Goal: Transaction & Acquisition: Obtain resource

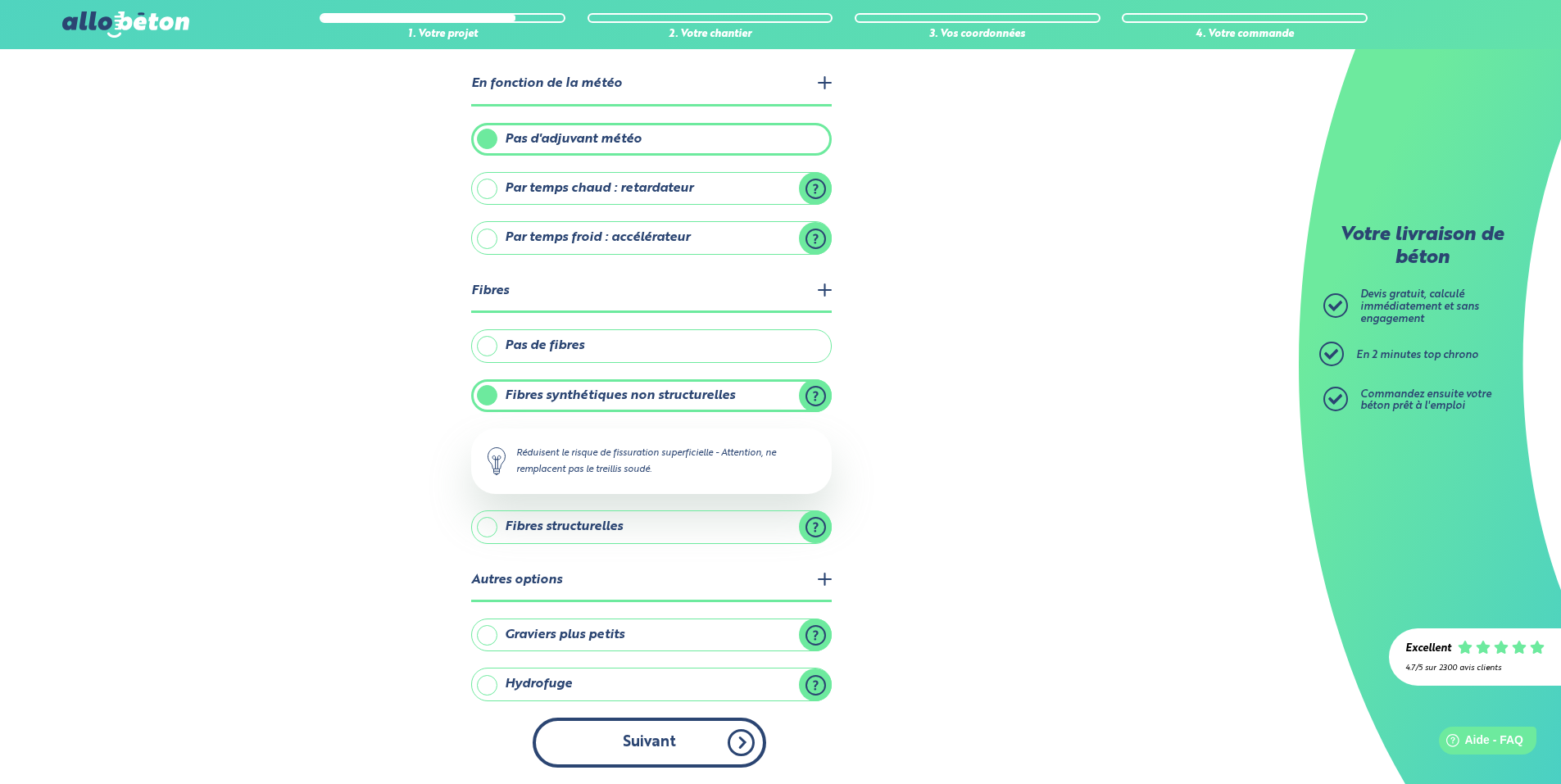
click at [685, 755] on button "Suivant" at bounding box center [649, 742] width 233 height 50
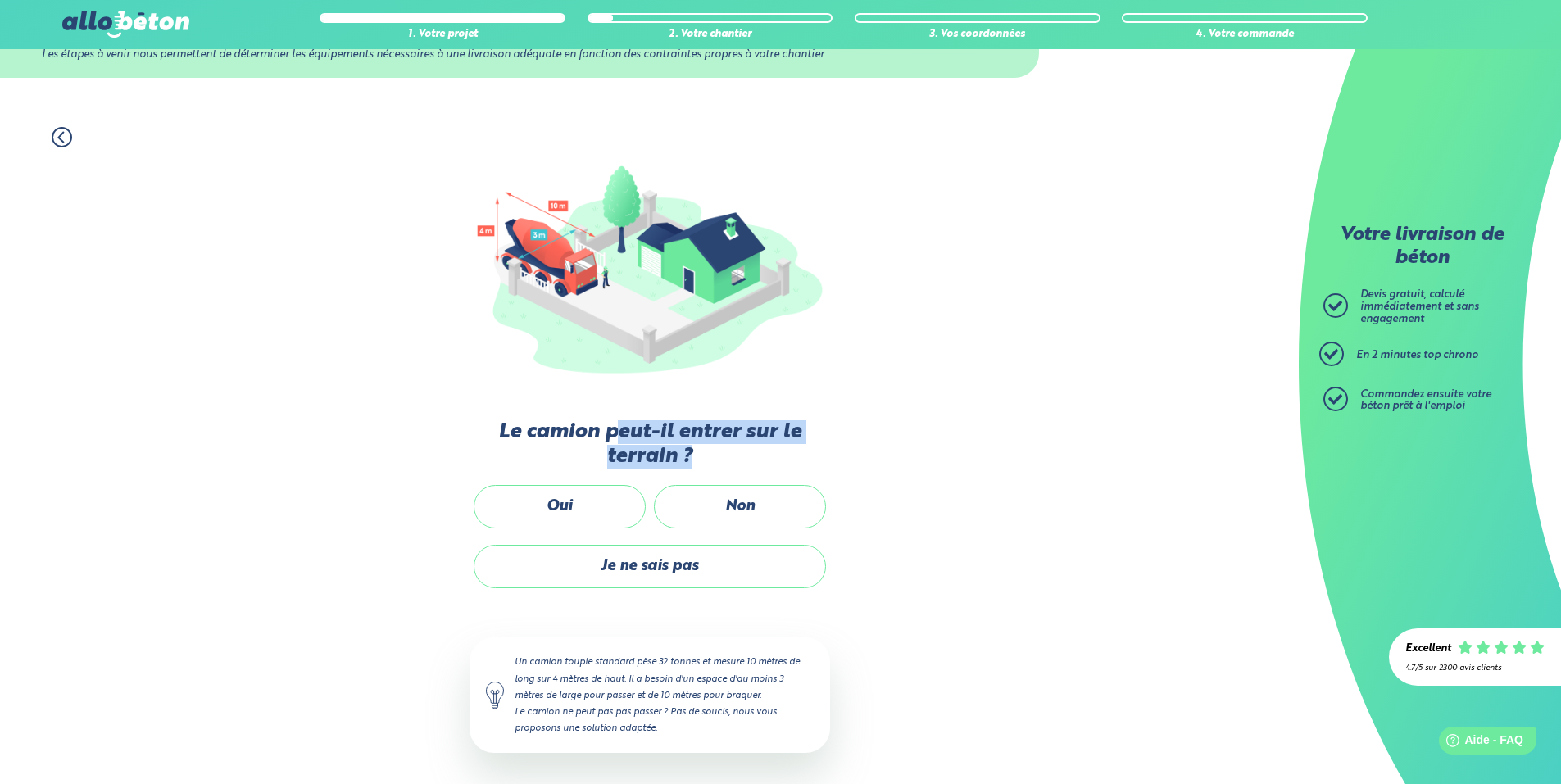
drag, startPoint x: 613, startPoint y: 428, endPoint x: 832, endPoint y: 451, distance: 220.2
click at [832, 451] on div "1. Votre projet 2. Votre chantier 3. Vos coordonnées 4. Votre commande Passons …" at bounding box center [649, 448] width 1299 height 675
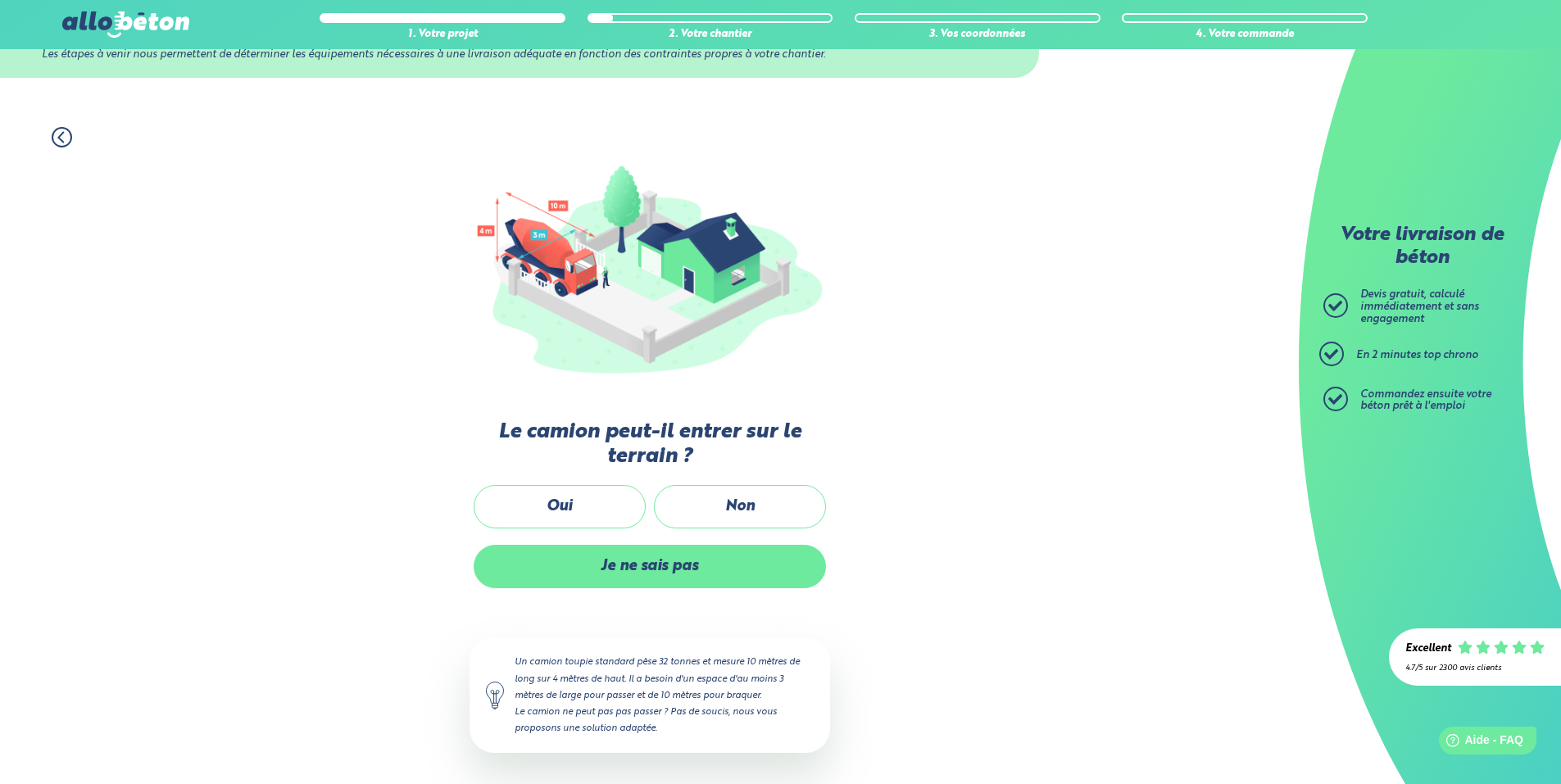
click at [625, 573] on label "Je ne sais pas" at bounding box center [650, 566] width 352 height 44
click at [0, 0] on input "Je ne sais pas" at bounding box center [0, 0] width 0 height 0
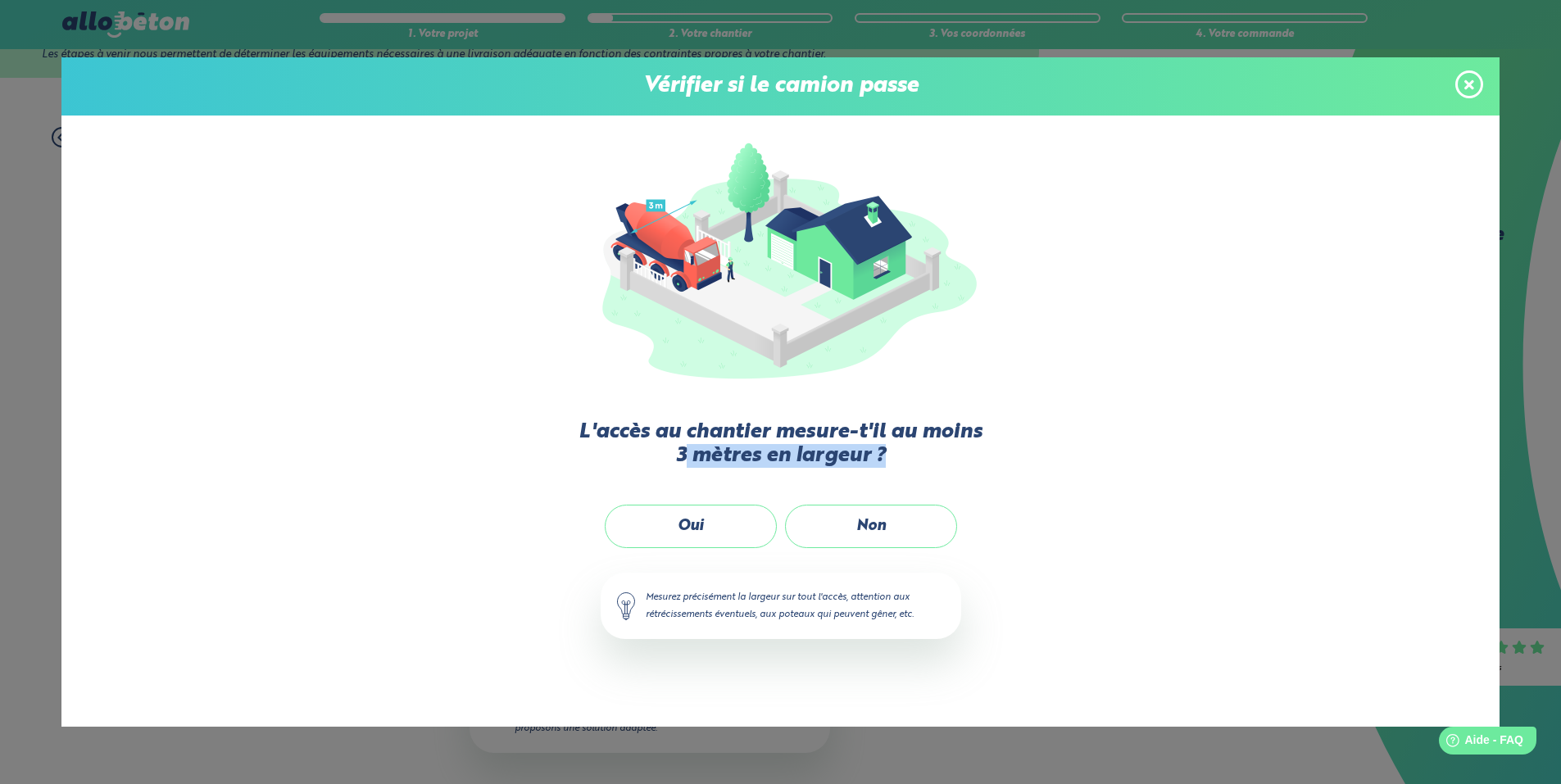
drag, startPoint x: 698, startPoint y: 449, endPoint x: 992, endPoint y: 469, distance: 294.7
click at [992, 469] on div "L'accès au chantier mesure-t'il au moins 3 mètres en largeur ? Oui Non Mesurez …" at bounding box center [780, 396] width 1438 height 562
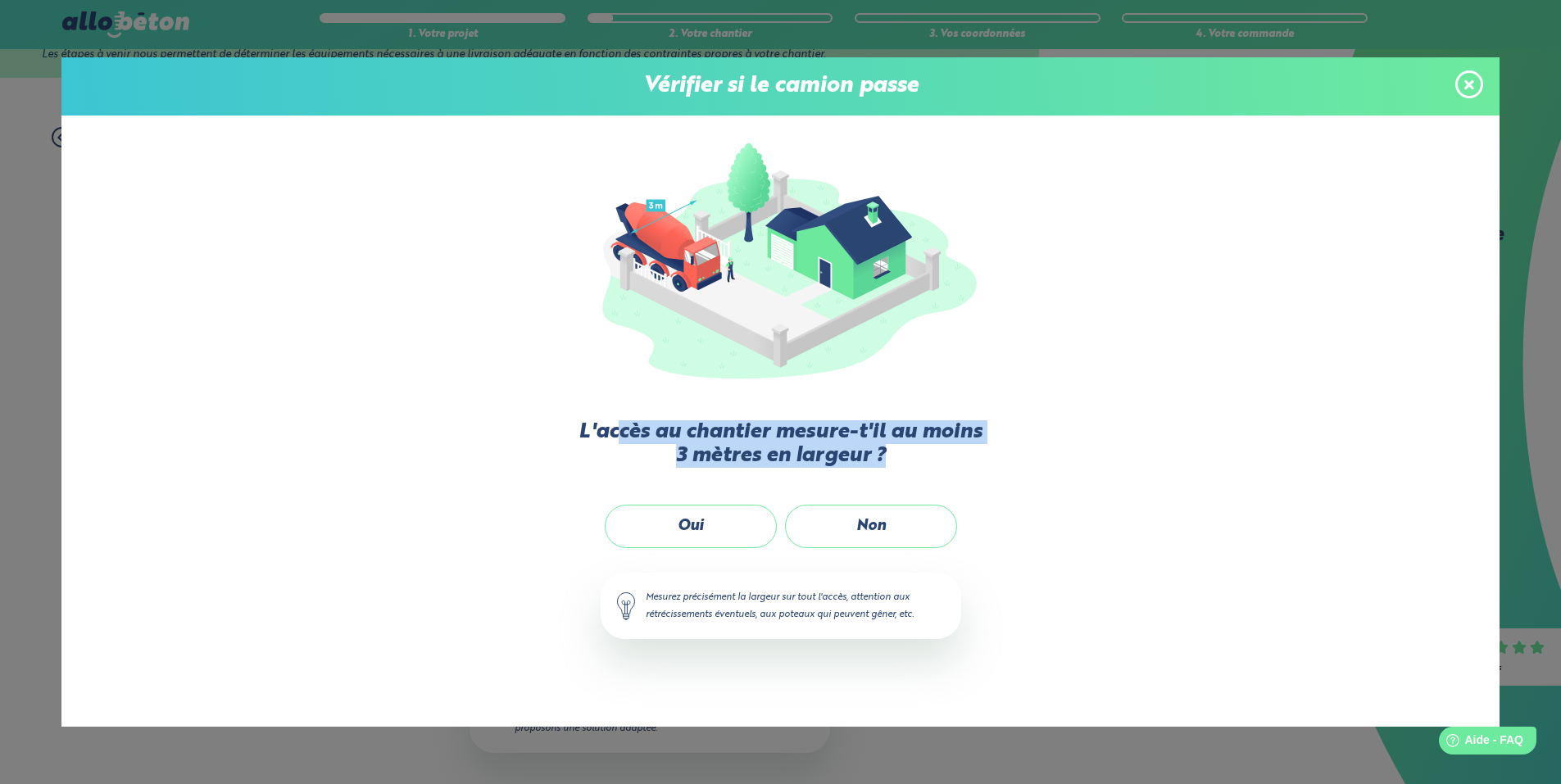
drag, startPoint x: 916, startPoint y: 452, endPoint x: 619, endPoint y: 420, distance: 298.7
click at [619, 420] on div "L'accès au chantier mesure-t'il au moins 3 mètres en largeur ? Oui Non Mesurez …" at bounding box center [780, 396] width 1438 height 562
click at [619, 420] on label "L'accès au chantier mesure-t'il au moins 3 mètres en largeur ?" at bounding box center [780, 444] width 409 height 48
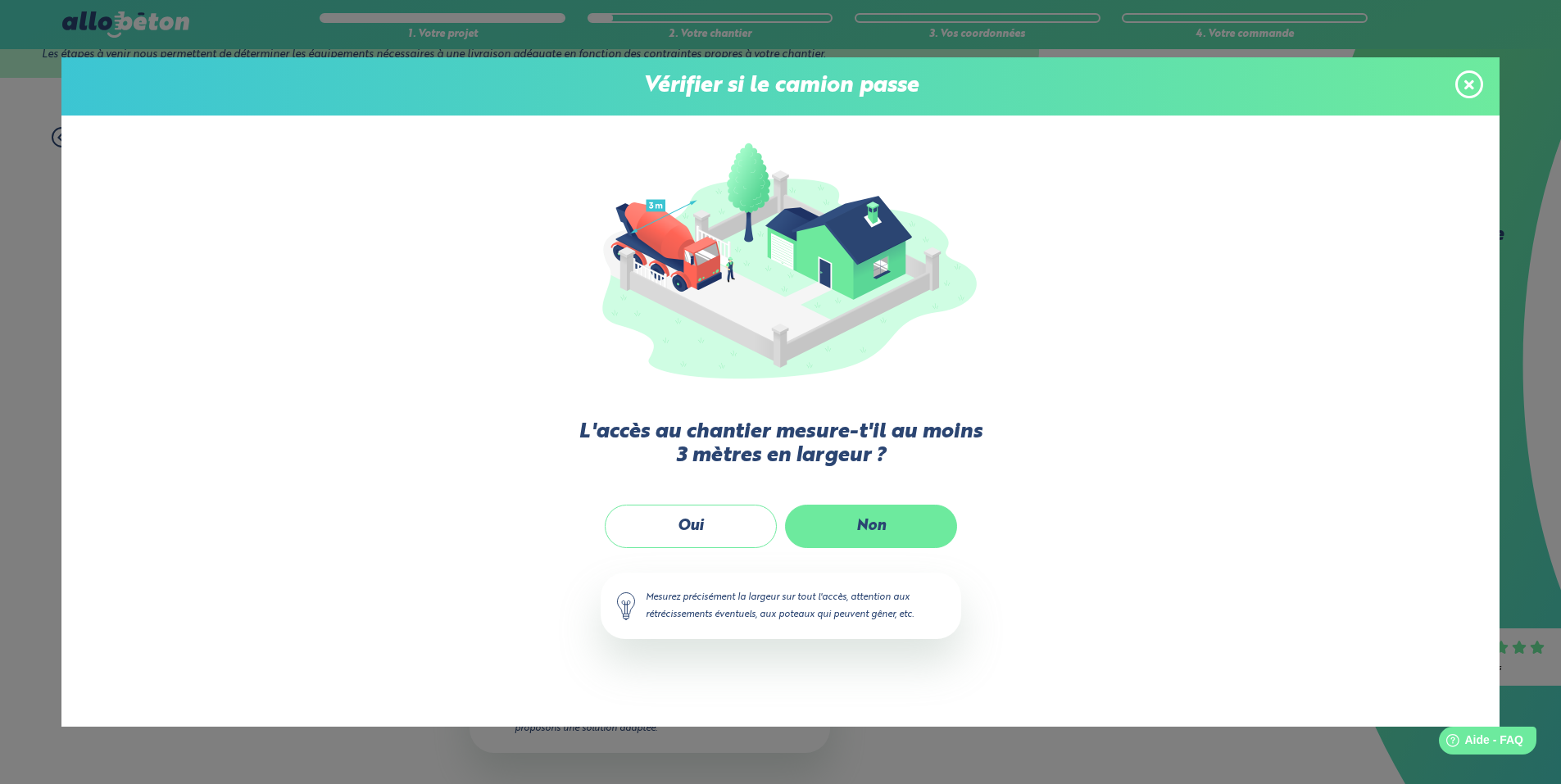
click at [906, 528] on label "Non" at bounding box center [871, 526] width 172 height 44
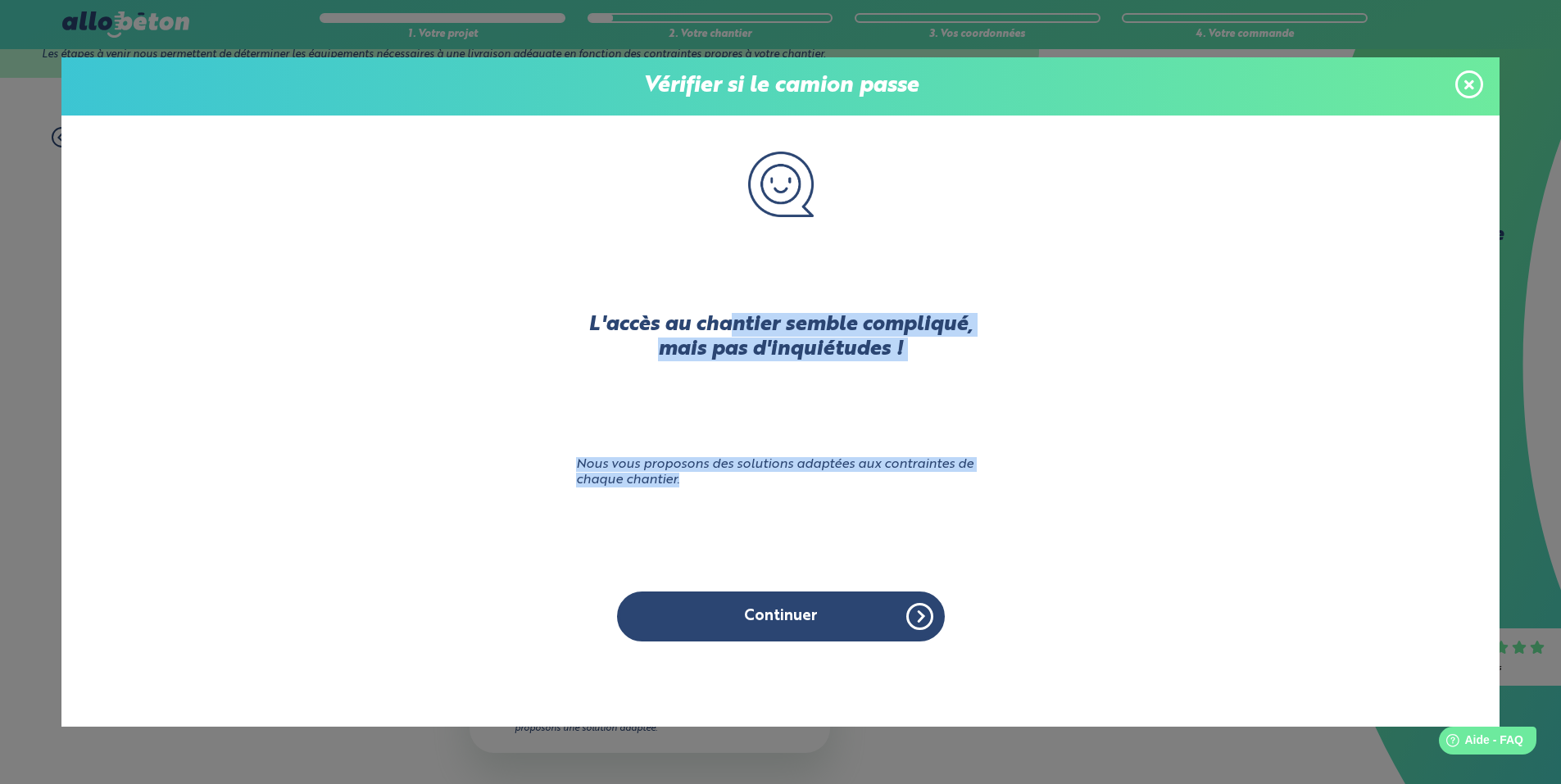
drag, startPoint x: 734, startPoint y: 318, endPoint x: 848, endPoint y: 511, distance: 224.2
click at [848, 511] on div "L'accès au chantier semble compliqué, mais pas d'inquiétudes ! Nous vous propos…" at bounding box center [780, 396] width 409 height 562
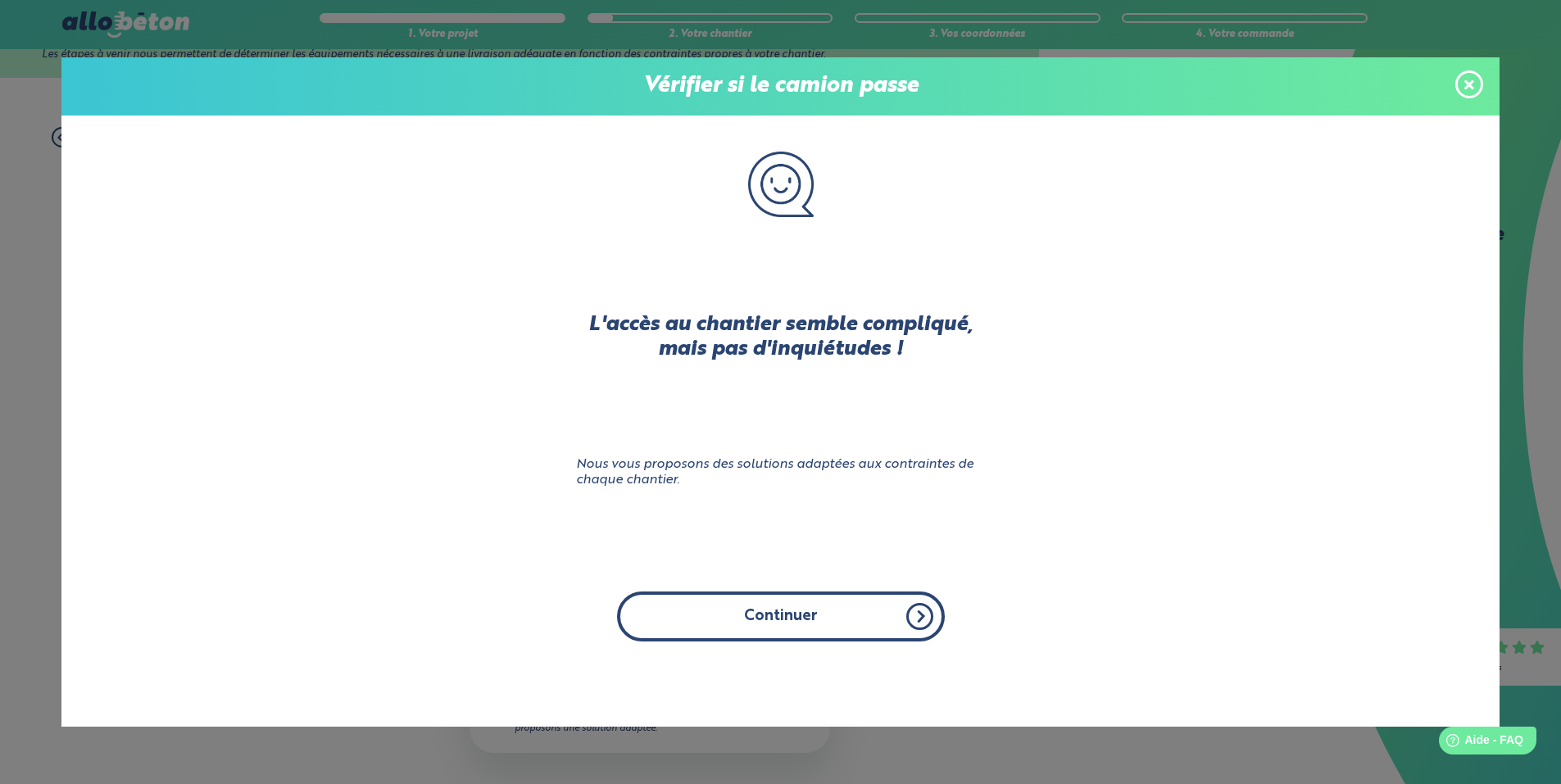
click at [756, 616] on button "Continuer" at bounding box center [780, 616] width 328 height 50
click input "Non" at bounding box center [0, 0] width 0 height 0
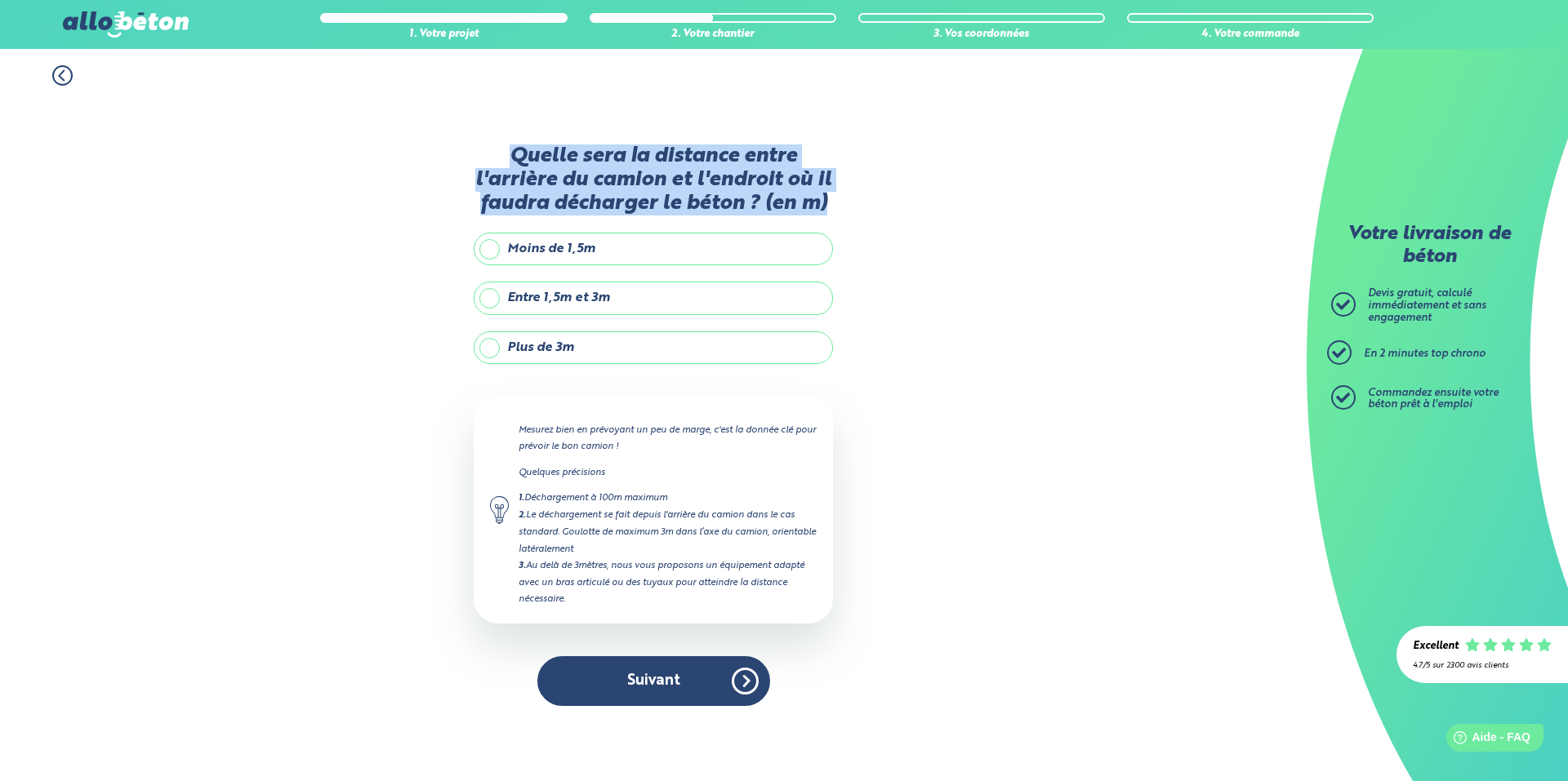
drag, startPoint x: 525, startPoint y: 147, endPoint x: 884, endPoint y: 195, distance: 362.2
click at [884, 195] on div "1. Votre projet 2. Votre chantier 3. Vos coordonnées 4. Votre commande Quelle s…" at bounding box center [653, 415] width 1307 height 732
click at [781, 196] on label "Quelle sera la distance entre l'arrière du camion et l'endroit où il faudra déc…" at bounding box center [653, 180] width 359 height 71
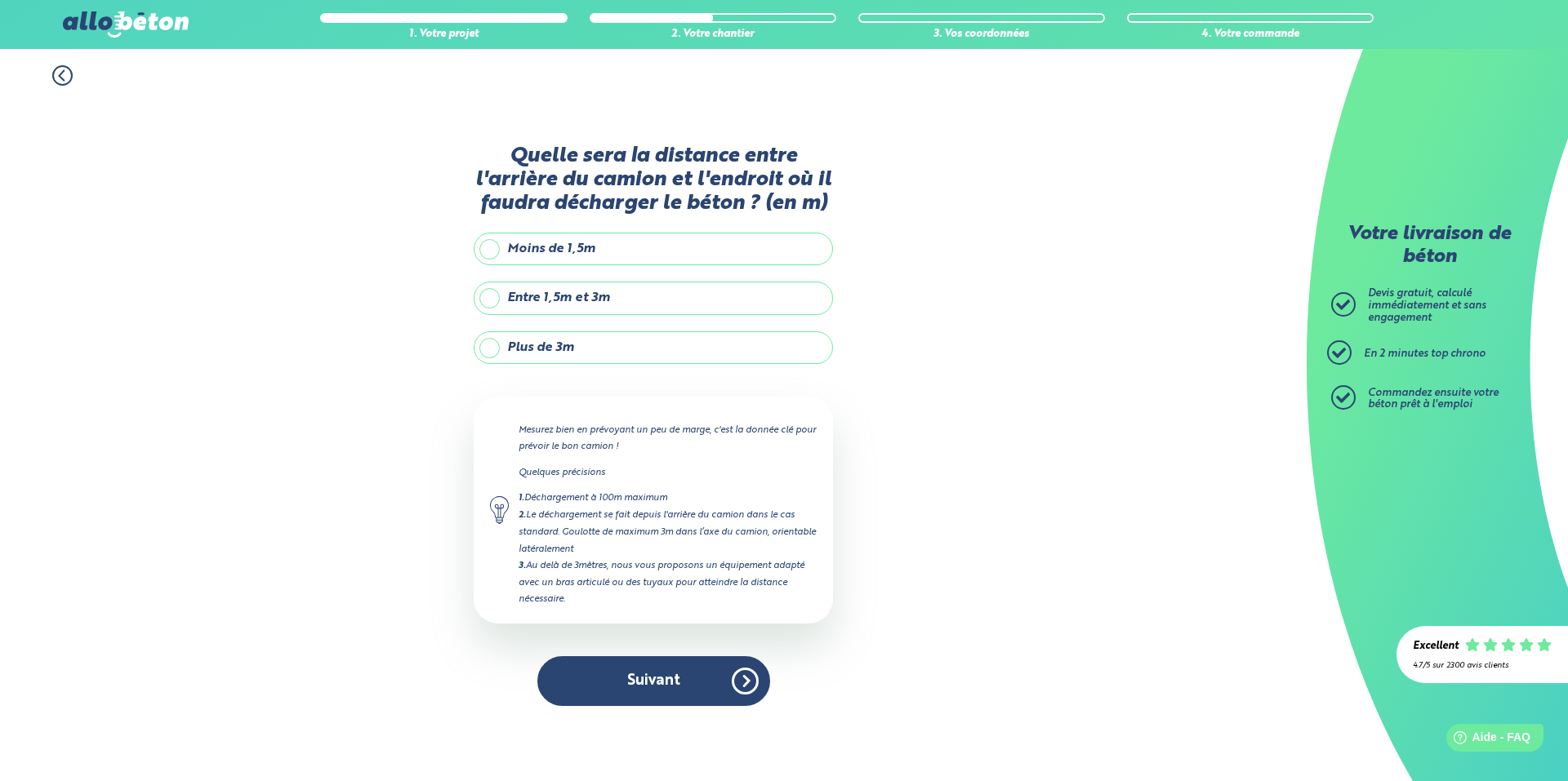
click at [563, 248] on label "Moins de 1,5m" at bounding box center [653, 249] width 359 height 33
click at [0, 0] on input "Moins de 1,5m" at bounding box center [0, 0] width 0 height 0
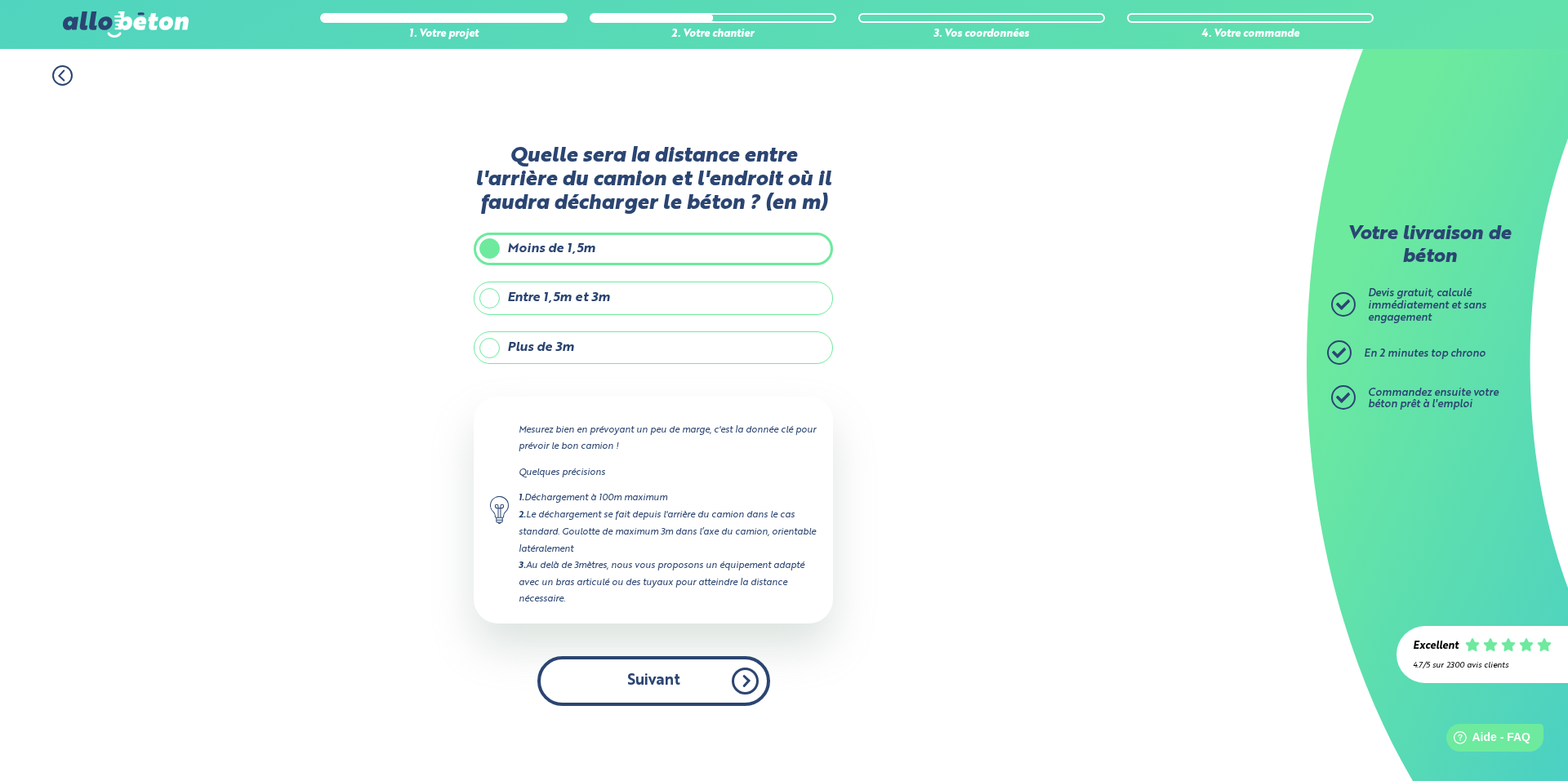
click at [710, 679] on button "Suivant" at bounding box center [653, 681] width 232 height 50
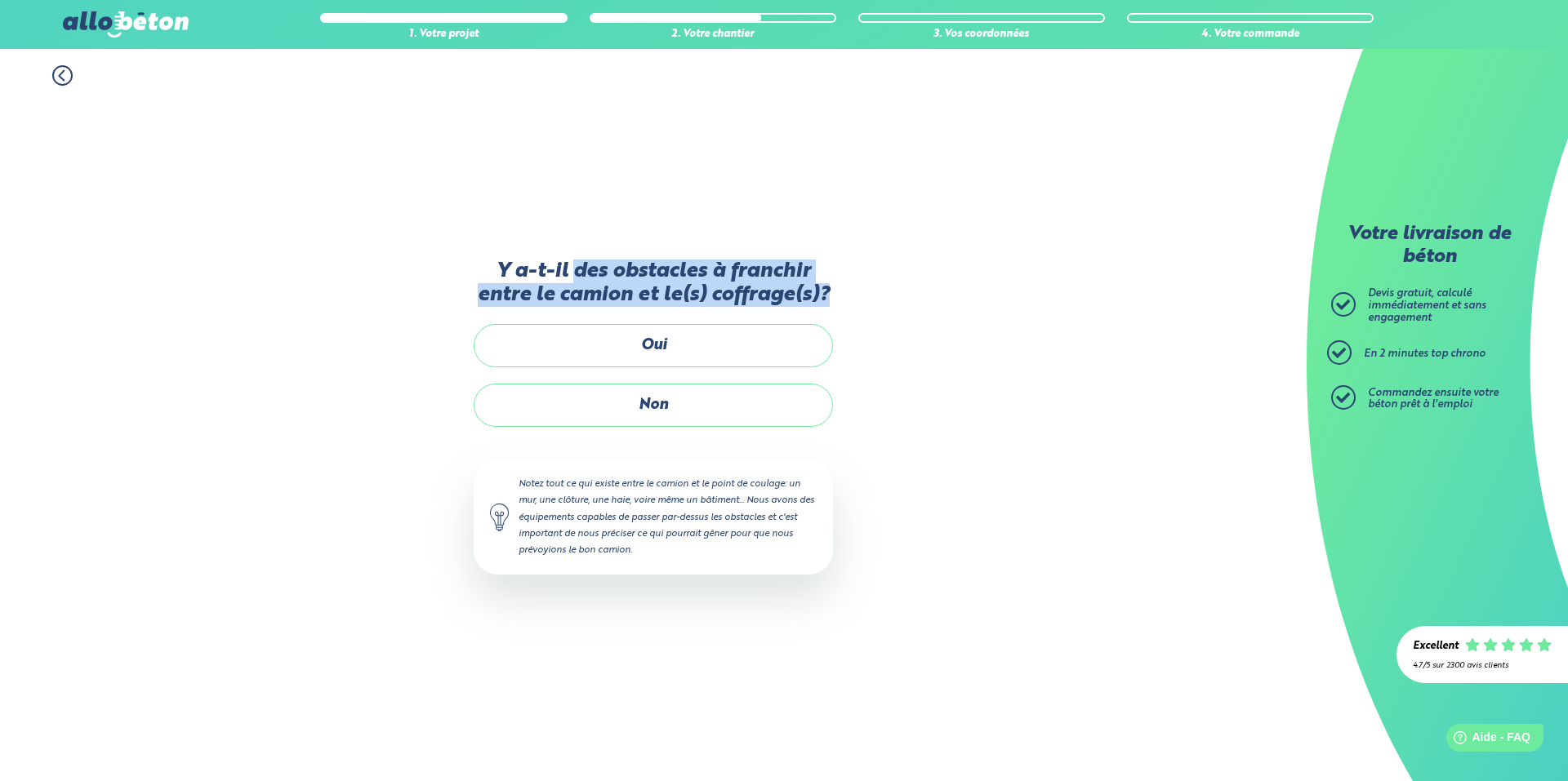
drag, startPoint x: 645, startPoint y: 261, endPoint x: 921, endPoint y: 292, distance: 277.7
click at [921, 292] on div "1. Votre projet 2. Votre chantier 3. Vos coordonnées 4. Votre commande Y a-t-il…" at bounding box center [653, 415] width 1307 height 732
click at [781, 281] on label "Y a-t-il des obstacles à franchir entre le camion et le(s) coffrage(s)?" at bounding box center [653, 283] width 359 height 48
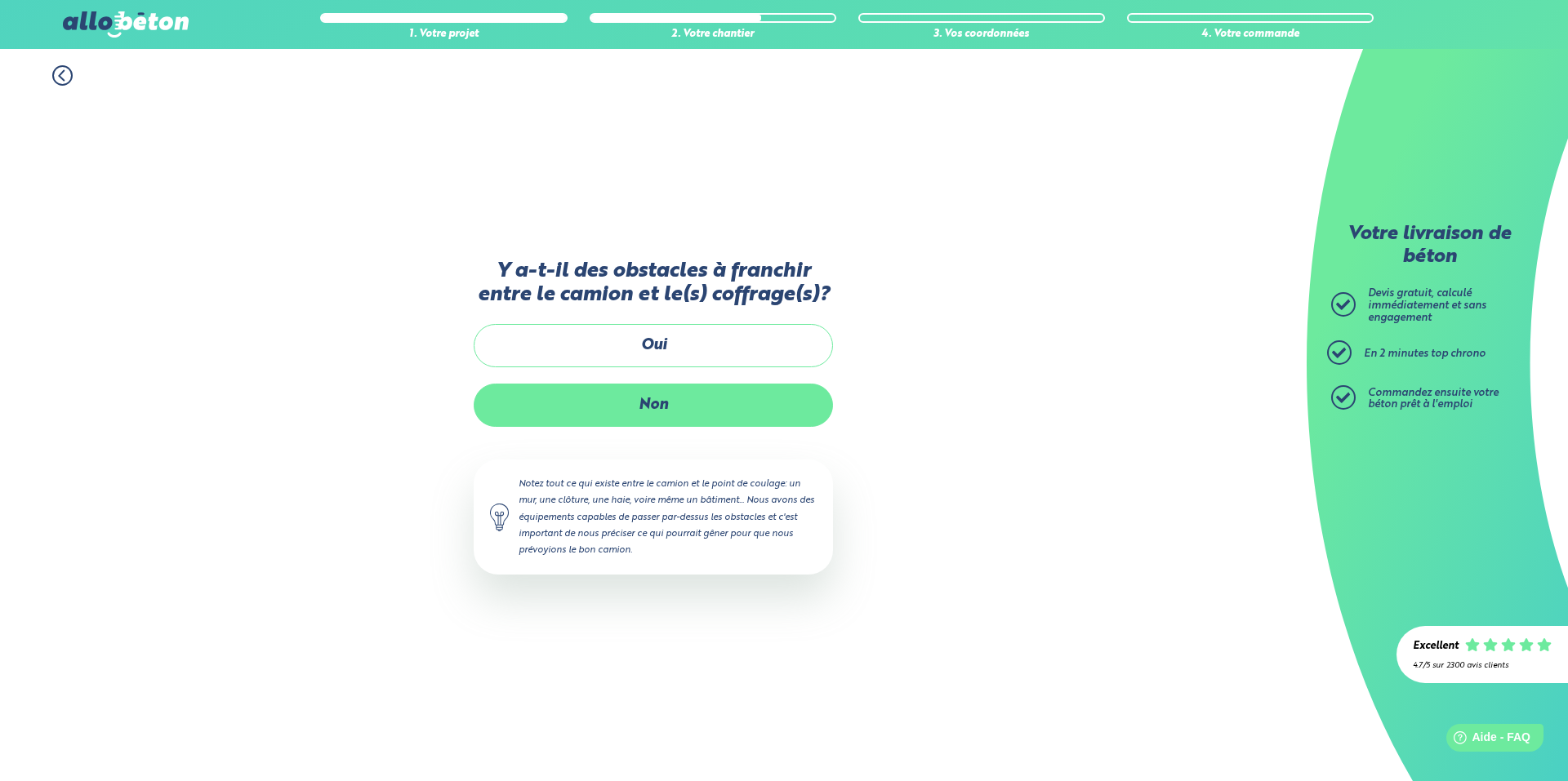
click at [609, 407] on label "Non" at bounding box center [653, 405] width 359 height 43
click at [0, 0] on input "Non" at bounding box center [0, 0] width 0 height 0
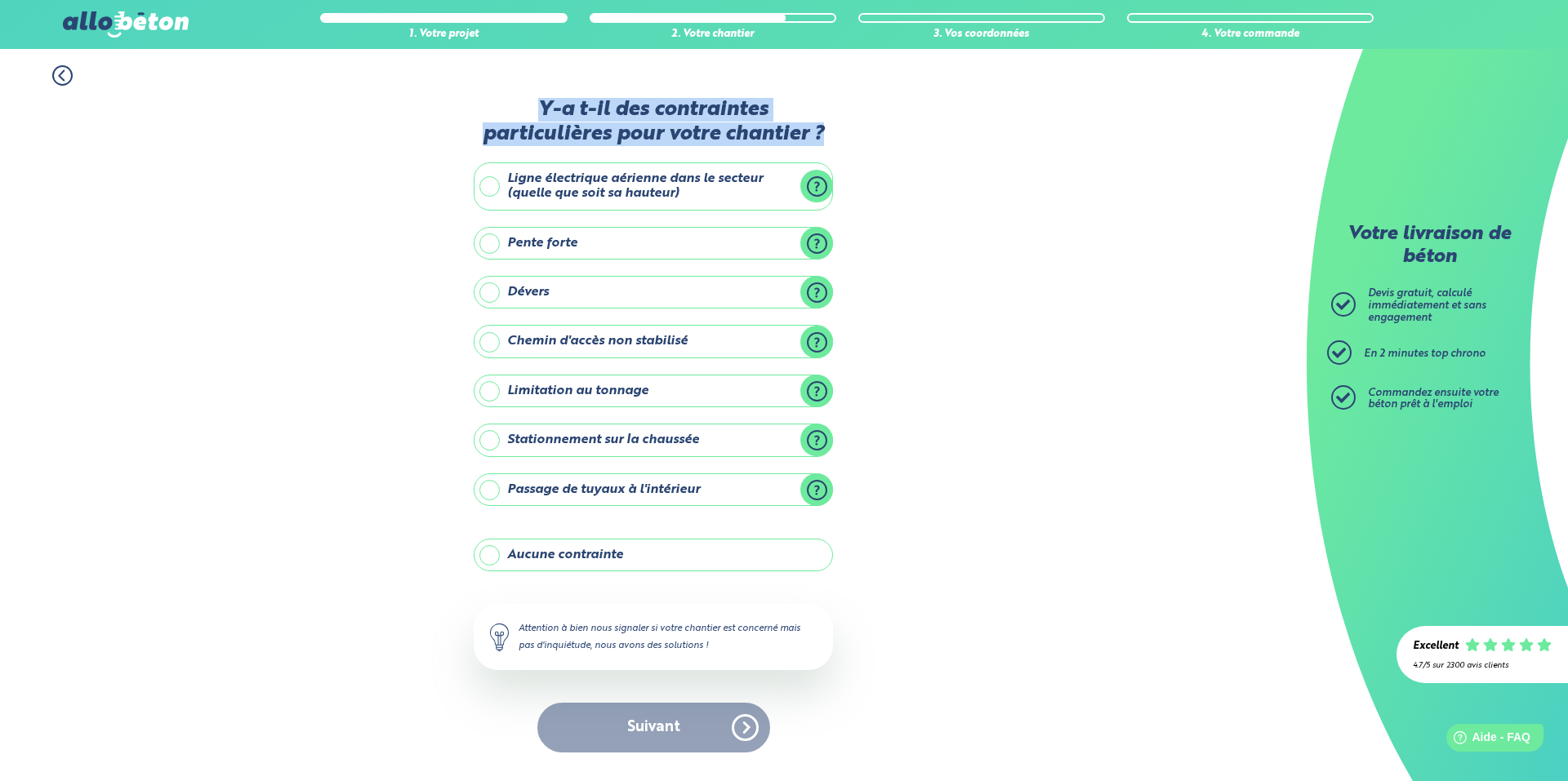
drag, startPoint x: 602, startPoint y: 104, endPoint x: 875, endPoint y: 129, distance: 274.1
click at [872, 129] on div "1. Votre projet 2. Votre chantier 3. Vos coordonnées 4. Votre commande Y-a t-il…" at bounding box center [653, 415] width 1307 height 732
click at [875, 129] on div "1. Votre projet 2. Votre chantier 3. Vos coordonnées 4. Votre commande Y-a t-il…" at bounding box center [653, 415] width 1307 height 732
click at [605, 554] on label "Aucune contrainte" at bounding box center [653, 555] width 359 height 33
click at [0, 0] on input "Aucune contrainte" at bounding box center [0, 0] width 0 height 0
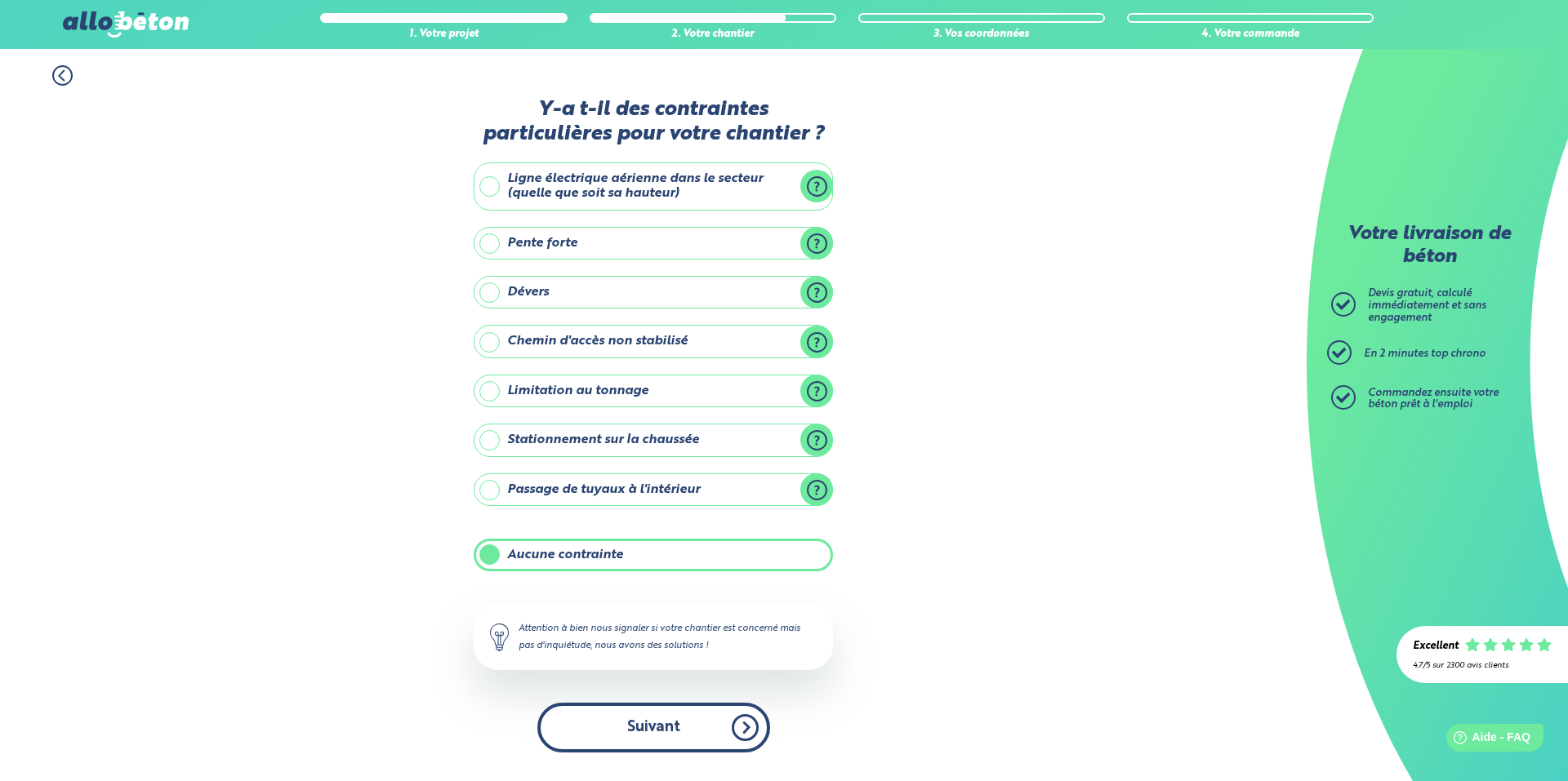
click at [676, 720] on button "Suivant" at bounding box center [653, 727] width 232 height 50
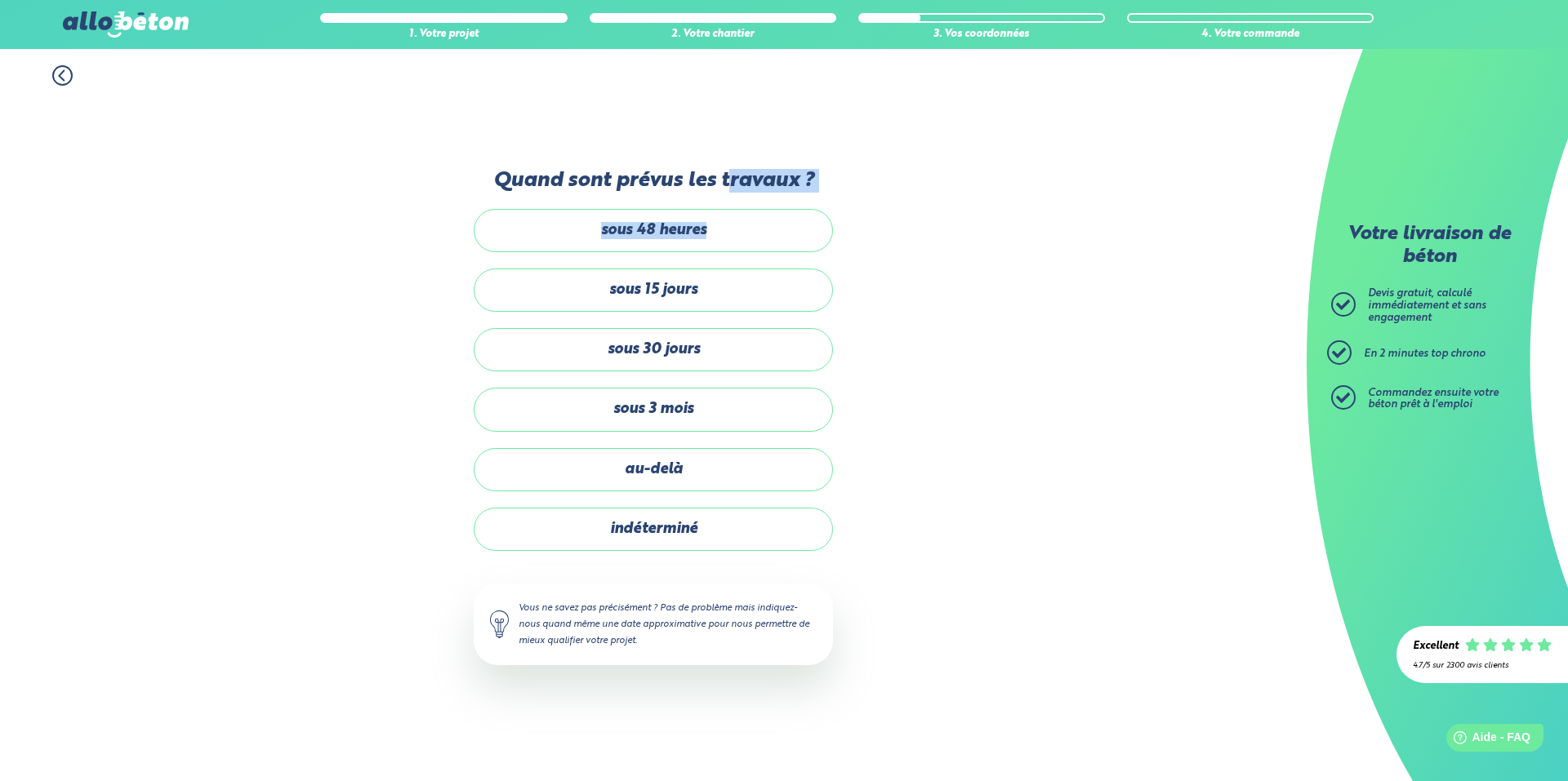
drag, startPoint x: 732, startPoint y: 181, endPoint x: 900, endPoint y: 197, distance: 168.8
click at [899, 197] on div "1. Votre projet 2. Votre chantier 3. Vos coordonnées 4. Votre commande Quand so…" at bounding box center [653, 415] width 1307 height 732
click at [900, 197] on div "1. Votre projet 2. Votre chantier 3. Vos coordonnées 4. Votre commande Quand so…" at bounding box center [653, 415] width 1307 height 732
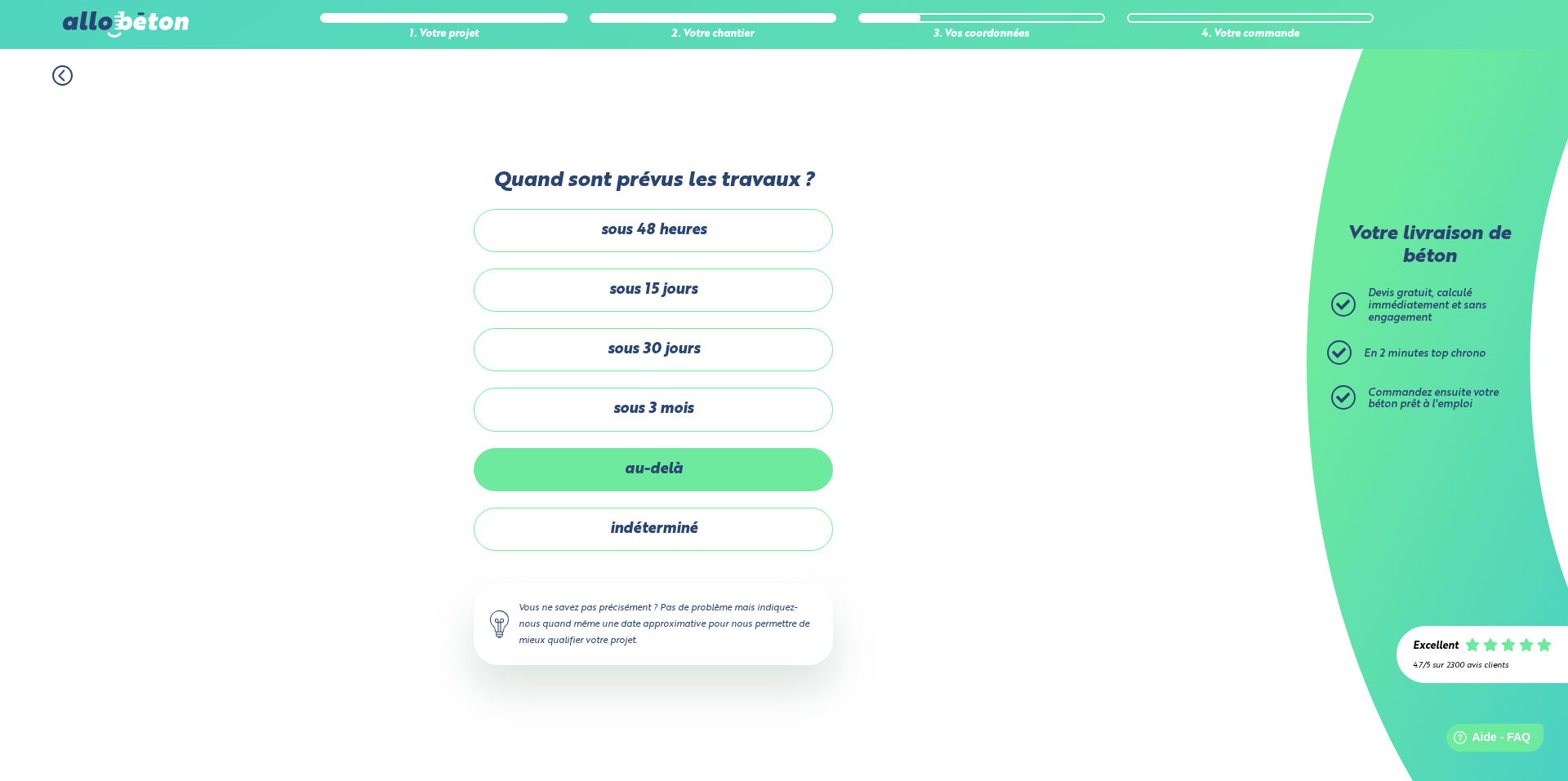
click at [723, 466] on label "au-delà" at bounding box center [653, 470] width 359 height 43
click at [0, 0] on input "au-delà" at bounding box center [0, 0] width 0 height 0
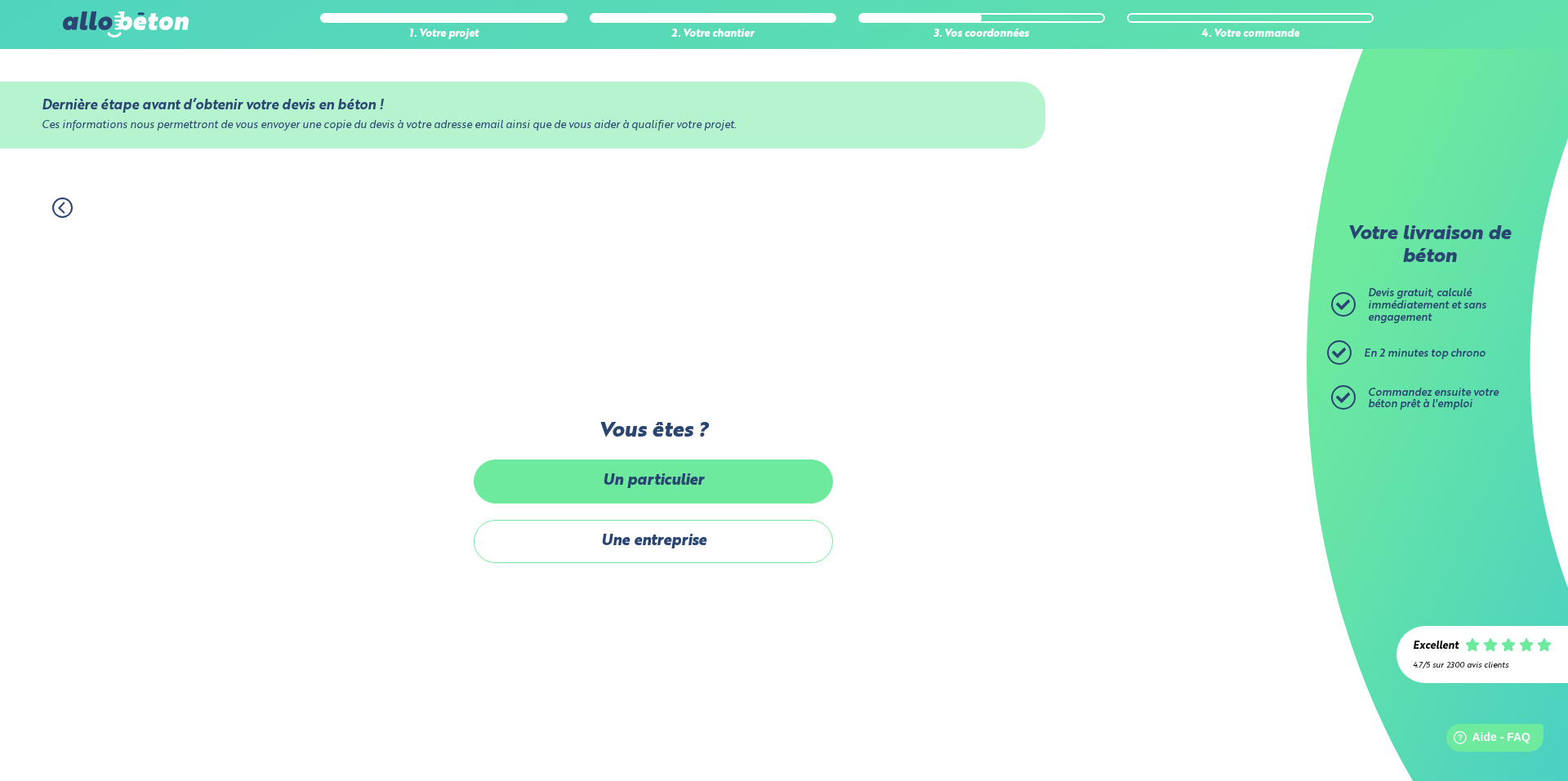
click at [678, 485] on label "Un particulier" at bounding box center [653, 481] width 359 height 43
click at [0, 0] on input "Un particulier" at bounding box center [0, 0] width 0 height 0
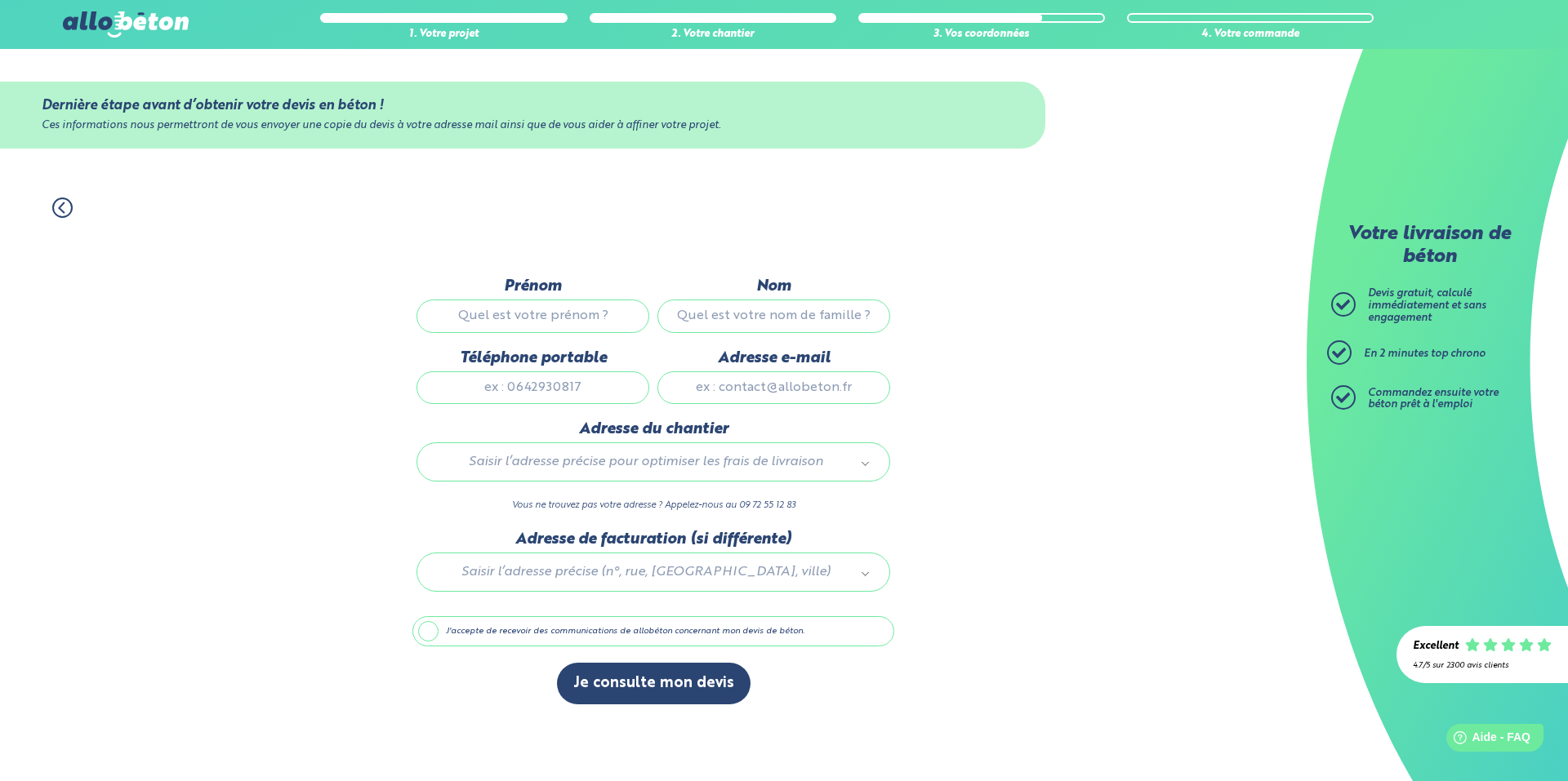
click at [473, 326] on input "Prénom" at bounding box center [532, 315] width 232 height 33
type input "[PERSON_NAME]"
type input "0676603441"
type input "[PERSON_NAME][EMAIL_ADDRESS][DOMAIN_NAME]"
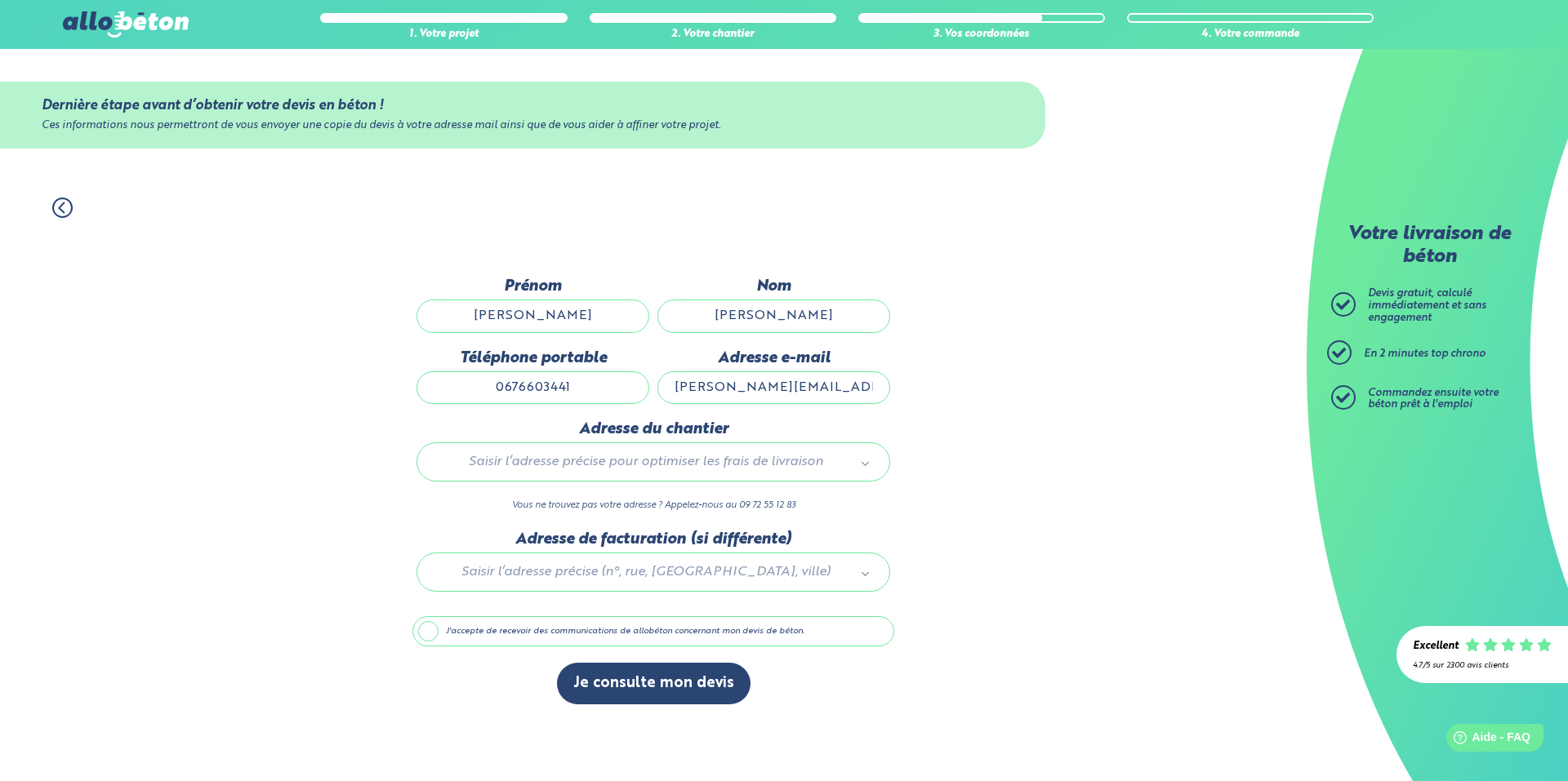
type input "[STREET_ADDRESS]"
drag, startPoint x: 569, startPoint y: 375, endPoint x: 392, endPoint y: 366, distance: 177.2
drag, startPoint x: 588, startPoint y: 388, endPoint x: 361, endPoint y: 372, distance: 227.6
click at [362, 372] on div "1. Votre projet 2. Votre chantier 3. Vos coordonnées 4. Votre commande Dernière…" at bounding box center [653, 481] width 1307 height 600
click at [472, 384] on input "0676603441" at bounding box center [532, 388] width 232 height 33
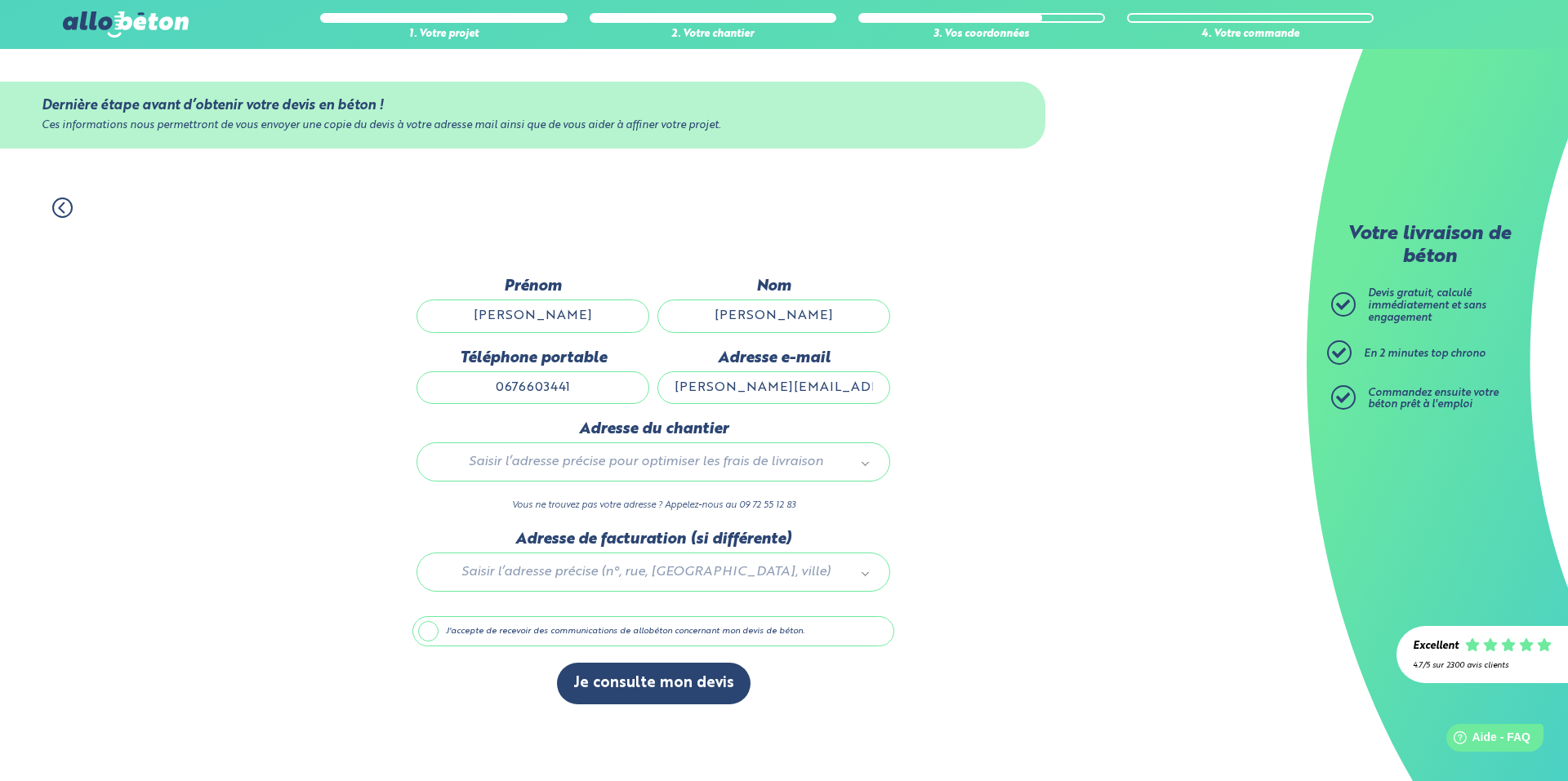
drag, startPoint x: 492, startPoint y: 389, endPoint x: 643, endPoint y: 382, distance: 151.2
click at [643, 382] on input "0676603441" at bounding box center [532, 388] width 232 height 33
type input "0606060606"
click at [306, 337] on div "1. Votre projet 2. Votre chantier 3. Vos coordonnées 4. Votre commande Dernière…" at bounding box center [653, 481] width 1307 height 600
type input "*"
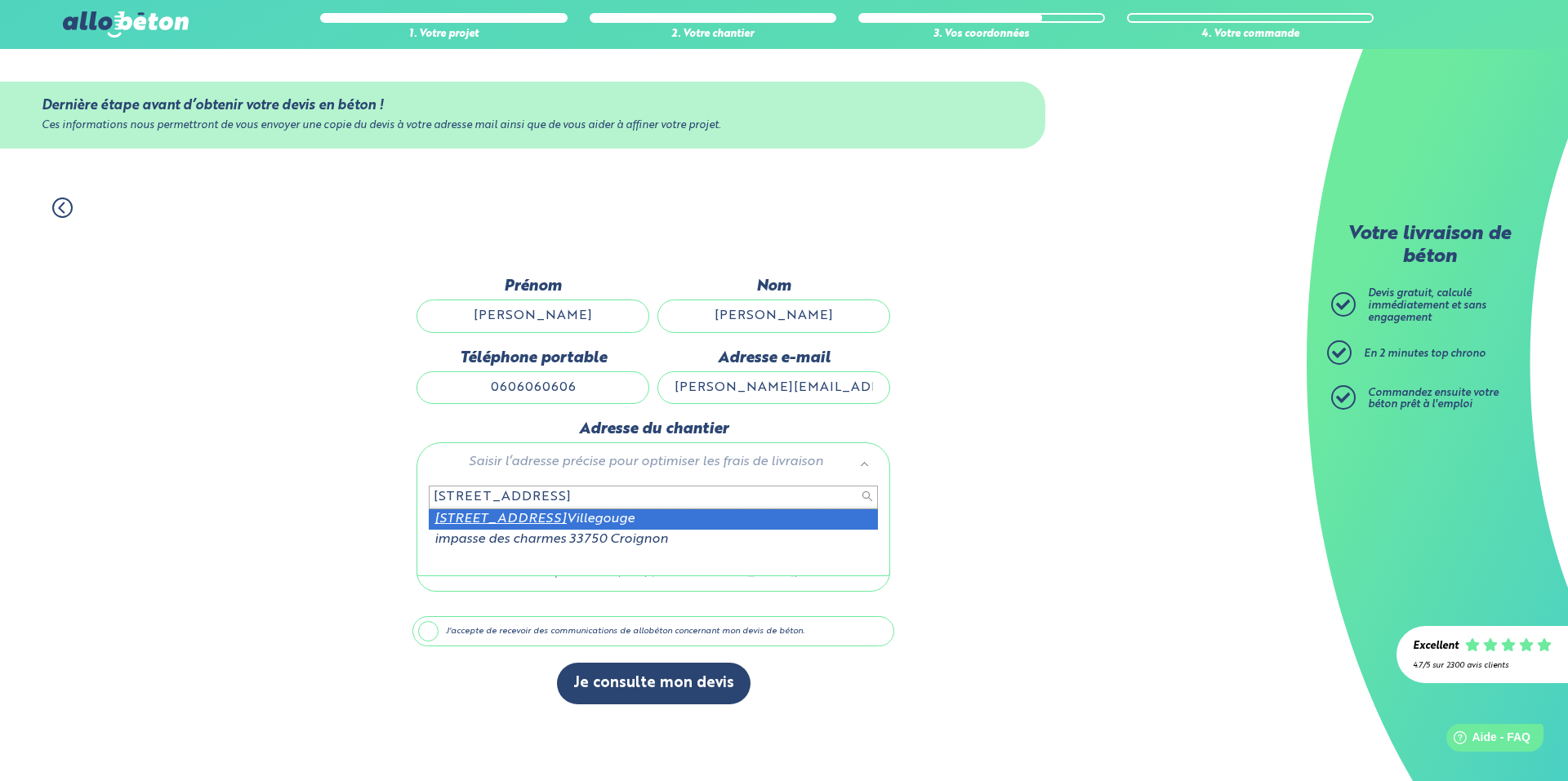
type input "[STREET_ADDRESS]"
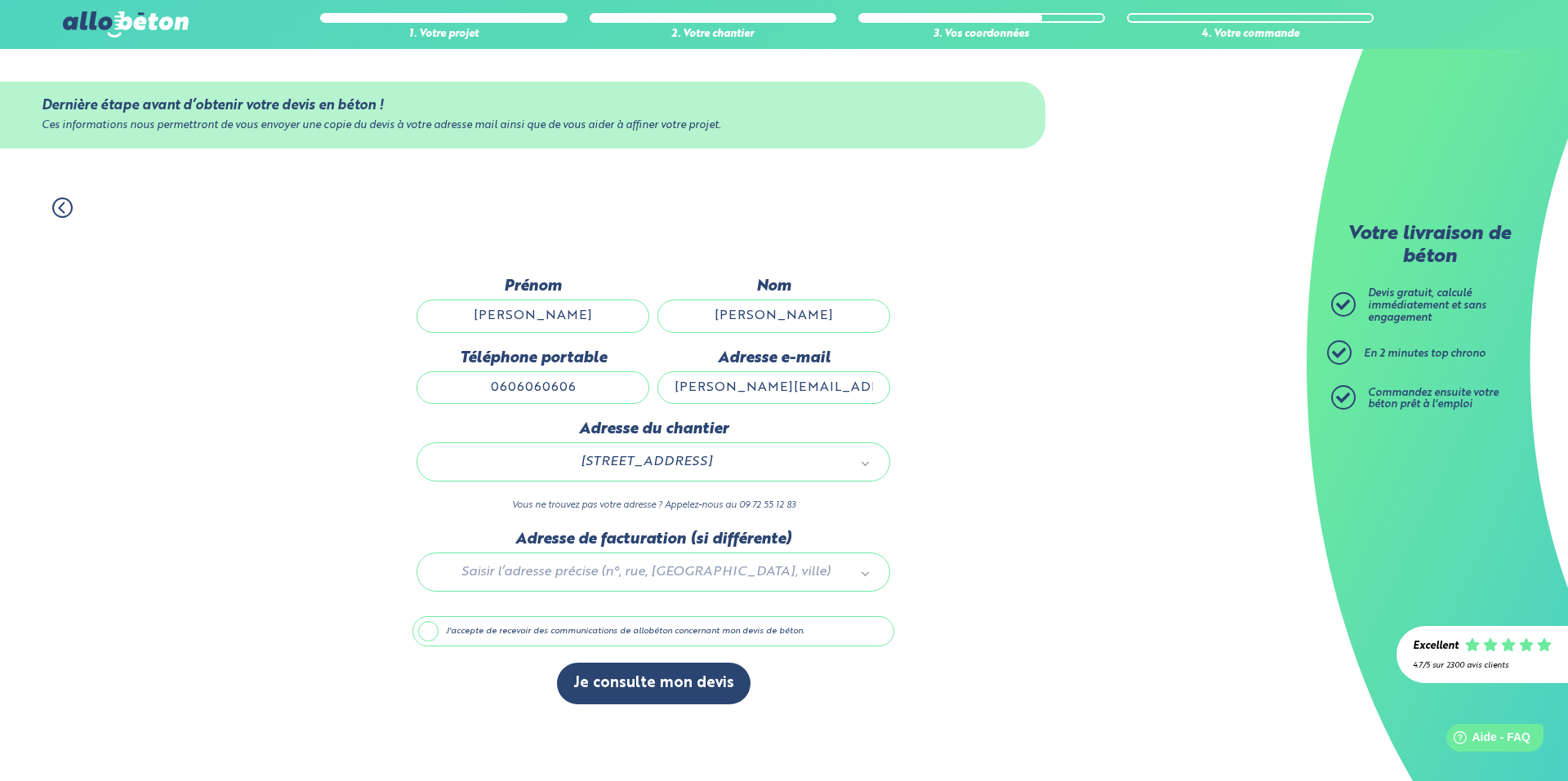
click at [629, 568] on div at bounding box center [653, 569] width 482 height 78
click at [590, 613] on input "text" at bounding box center [653, 607] width 449 height 23
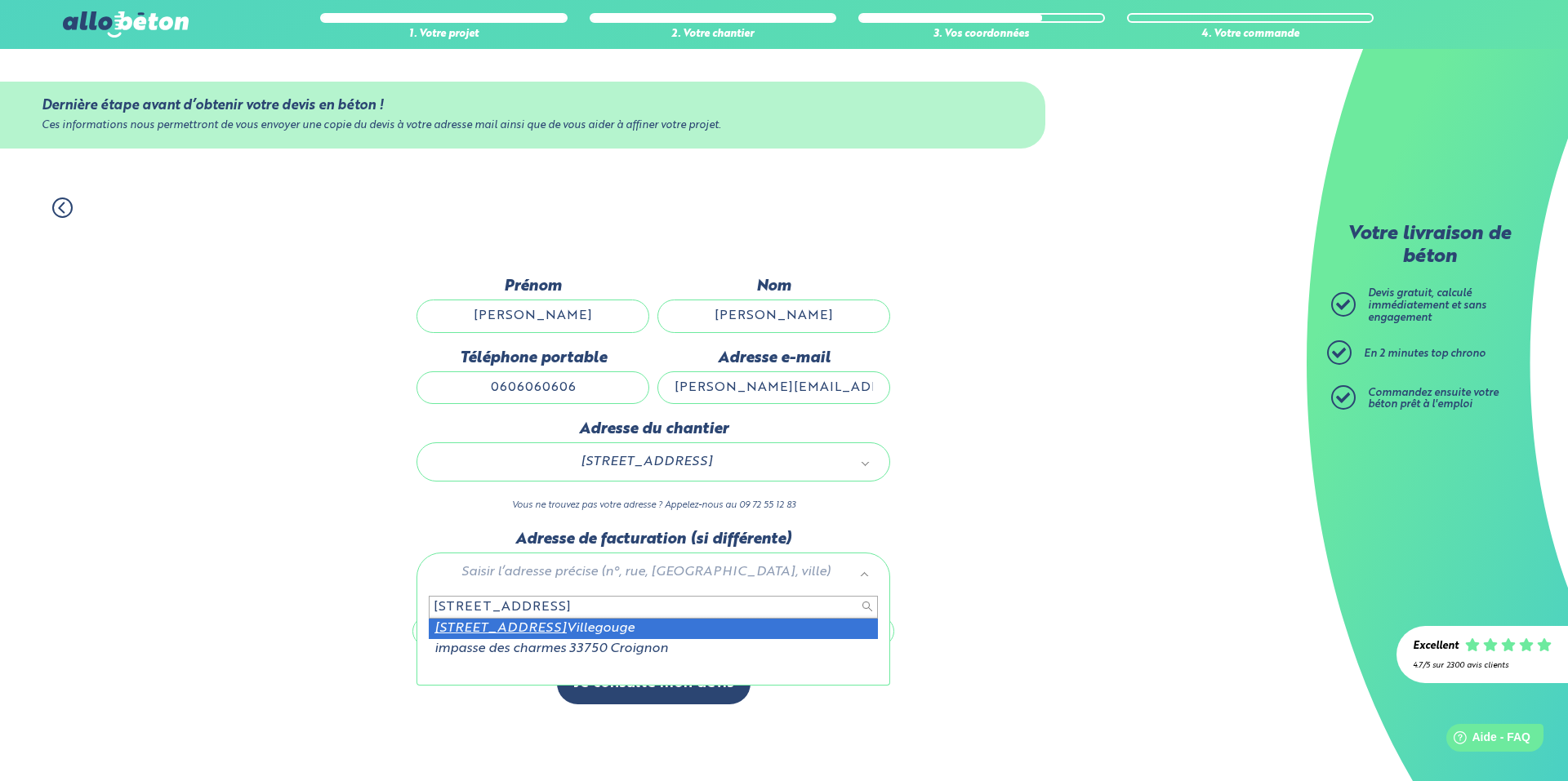
type input "[STREET_ADDRESS]"
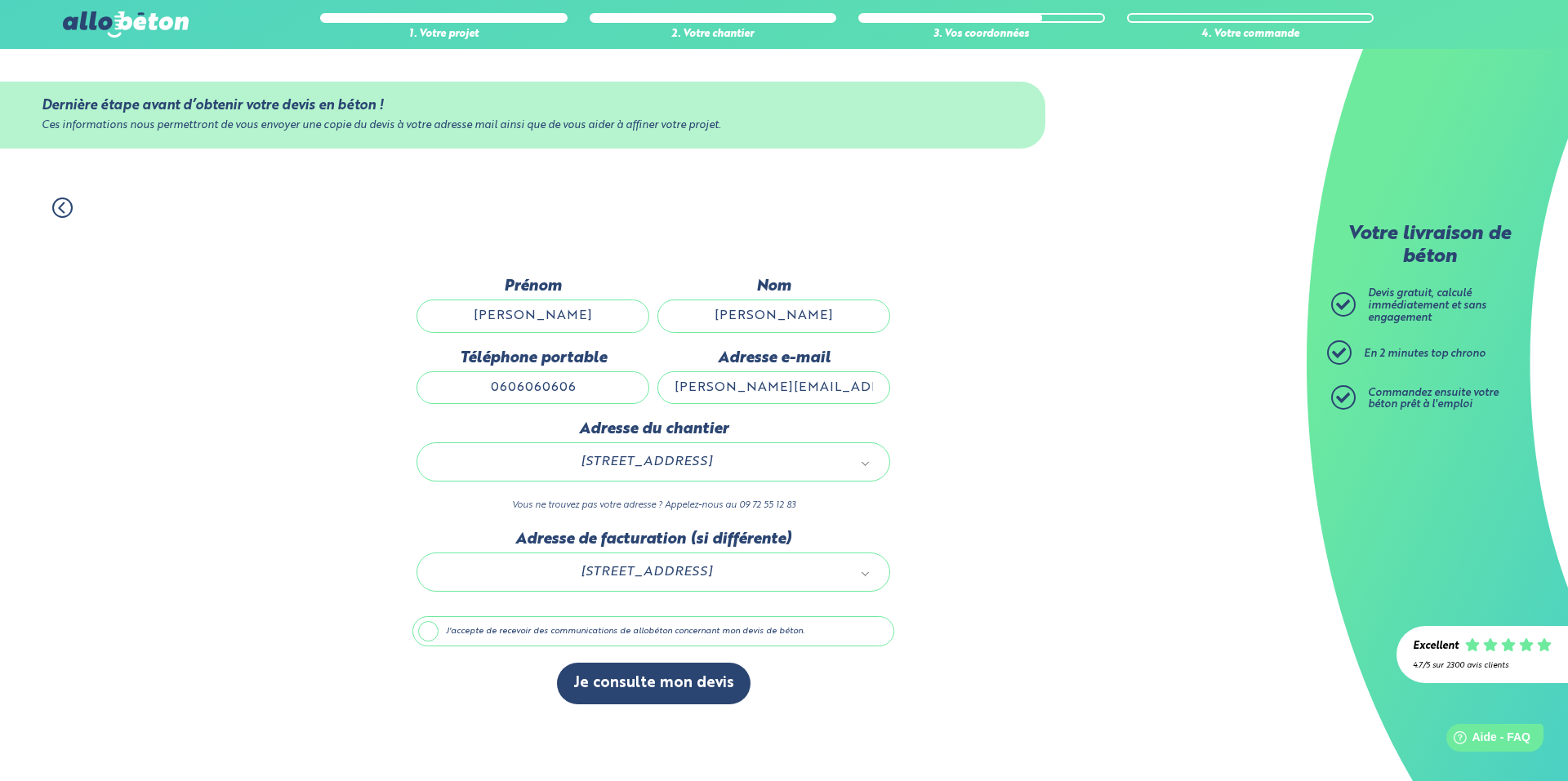
click at [603, 694] on button "Je consulte mon devis" at bounding box center [654, 683] width 194 height 42
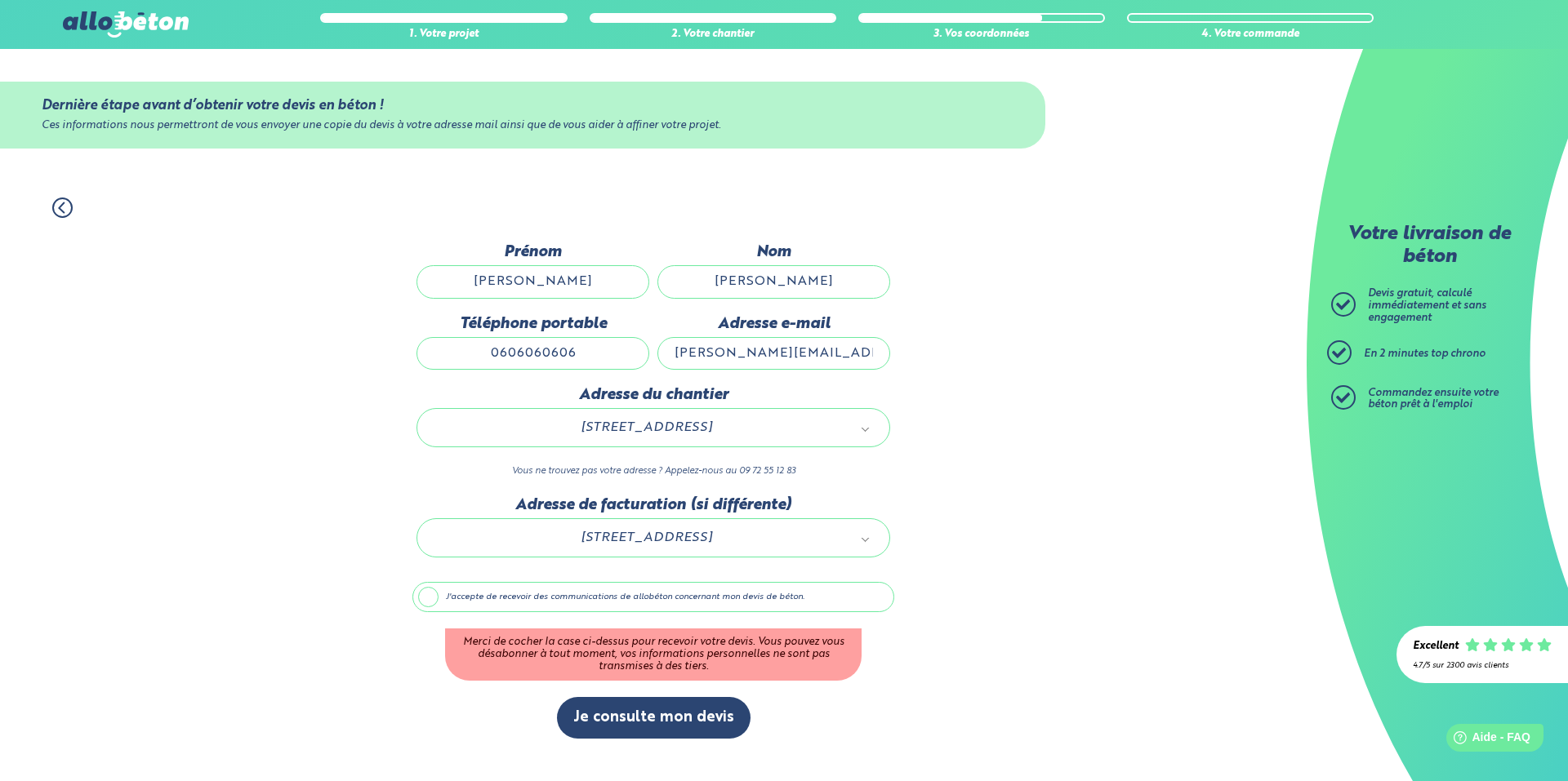
click at [433, 595] on label "J'accepte de recevoir des communications de allobéton concernant mon devis de b…" at bounding box center [653, 598] width 482 height 31
click at [0, 0] on input "J'accepte de recevoir des communications de allobéton concernant mon devis de b…" at bounding box center [0, 0] width 0 height 0
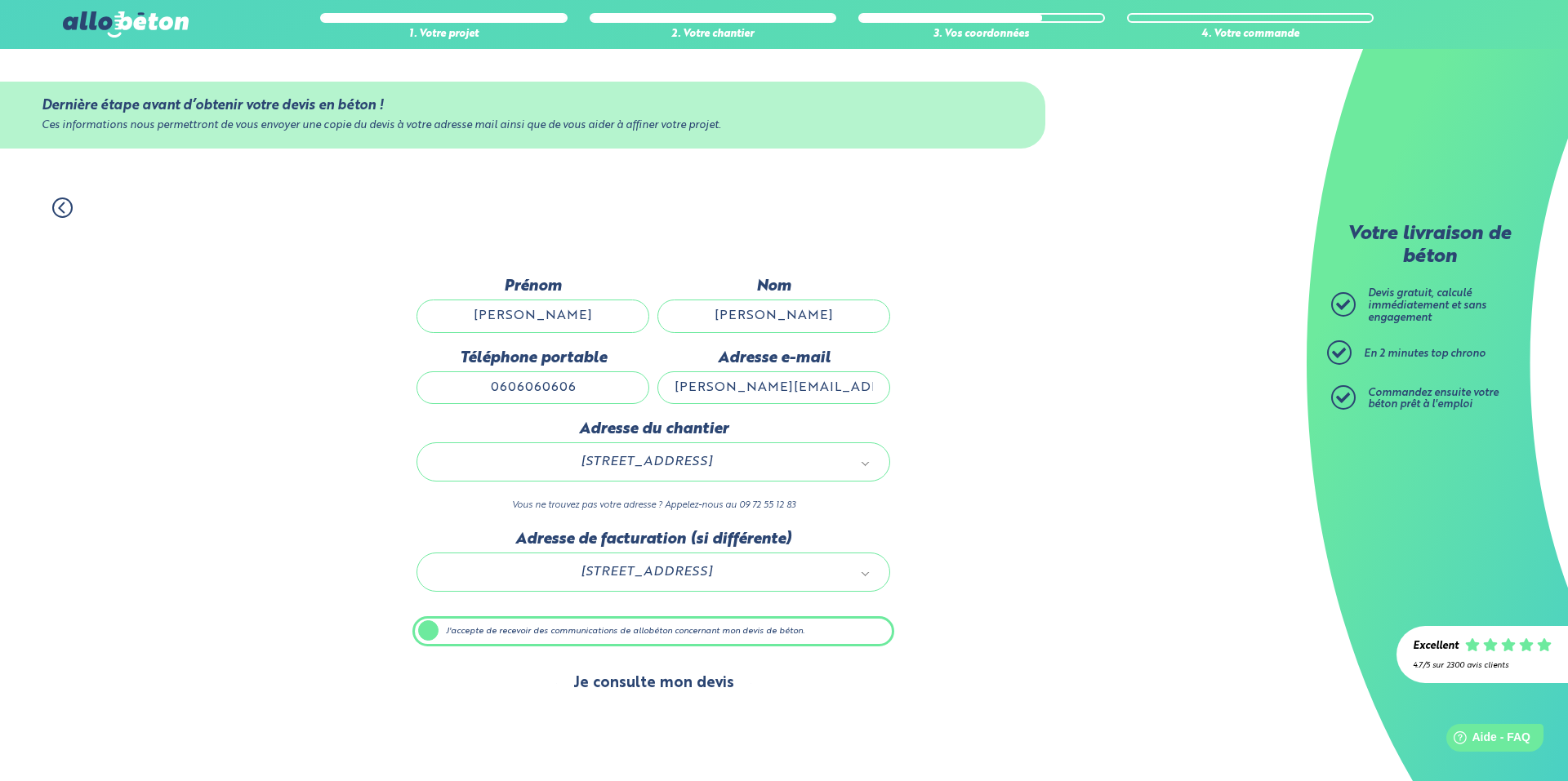
click at [684, 688] on button "Je consulte mon devis" at bounding box center [654, 683] width 194 height 42
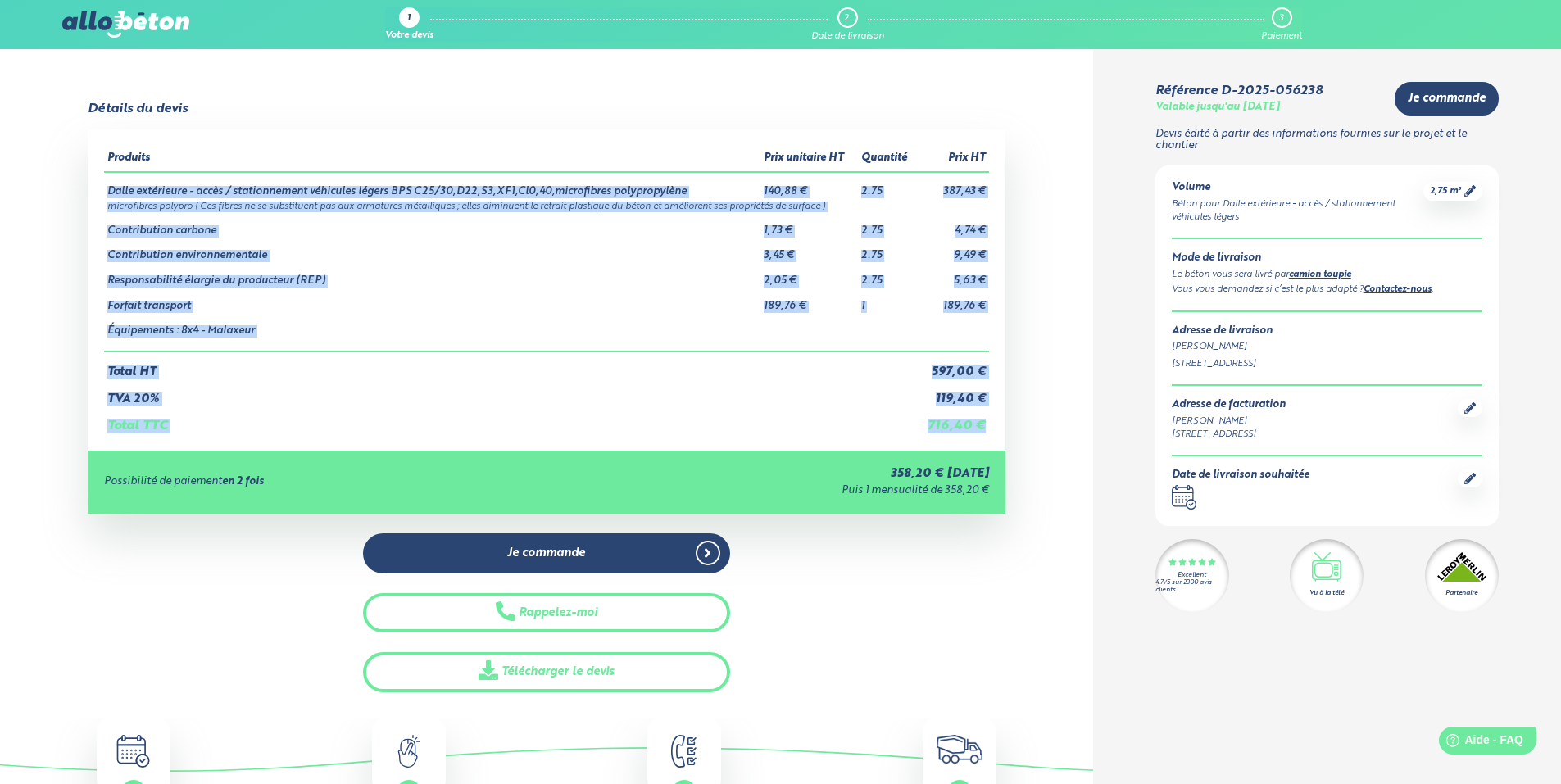
drag, startPoint x: 916, startPoint y: 426, endPoint x: 107, endPoint y: 195, distance: 841.3
click at [107, 195] on table "Produits Prix unitaire HT Quantité Prix HT Dalle extérieure - accès / stationne…" at bounding box center [546, 289] width 885 height 288
click at [107, 195] on td "Dalle extérieure - accès / stationnement véhicules légers BPS C25/30,D22,S3,XF1…" at bounding box center [432, 185] width 656 height 26
drag, startPoint x: 239, startPoint y: 194, endPoint x: 986, endPoint y: 307, distance: 755.5
click at [986, 307] on tbody "Dalle extérieure - accès / stationnement véhicules légers BPS C25/30,D22,S3,XF1…" at bounding box center [546, 262] width 885 height 180
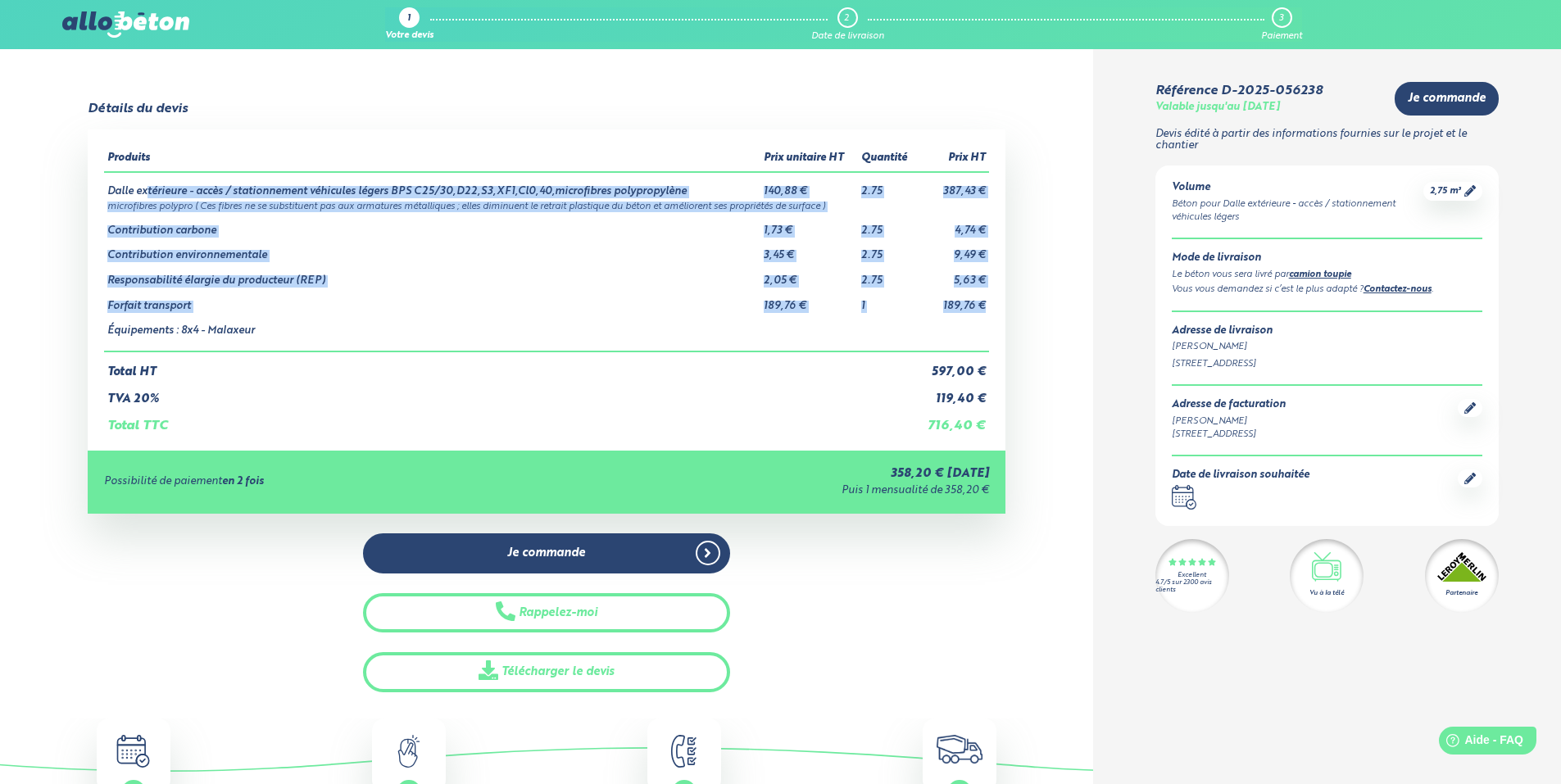
click at [986, 307] on td "189,76 €" at bounding box center [952, 300] width 73 height 25
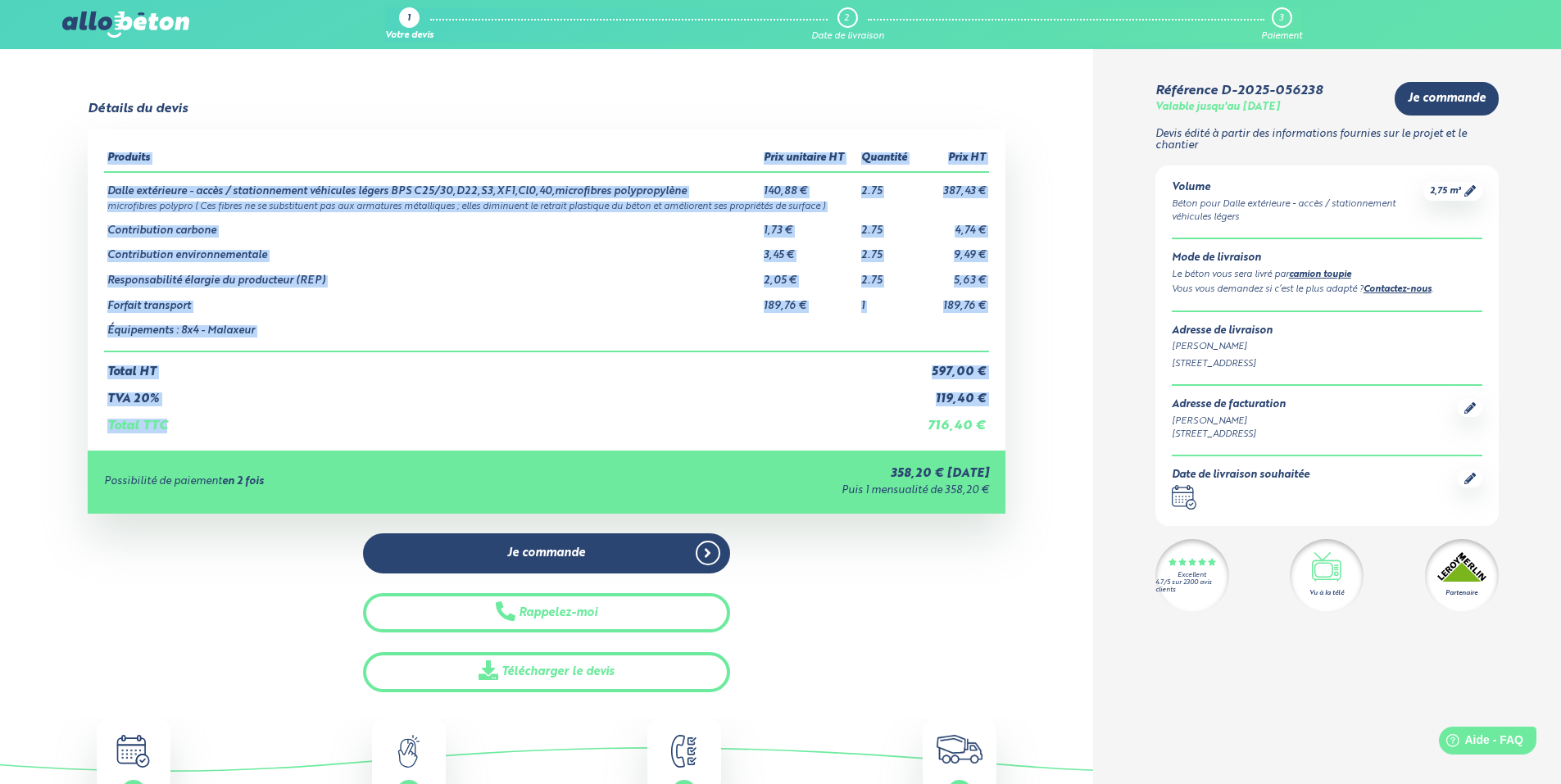
drag, startPoint x: 1002, startPoint y: 428, endPoint x: 883, endPoint y: 434, distance: 119.2
click at [883, 434] on div "Détails du devis Produits Prix unitaire HT Quantité Prix HT Dalle extérieure - …" at bounding box center [546, 397] width 1093 height 591
click at [883, 433] on td "Total TTC" at bounding box center [511, 419] width 813 height 28
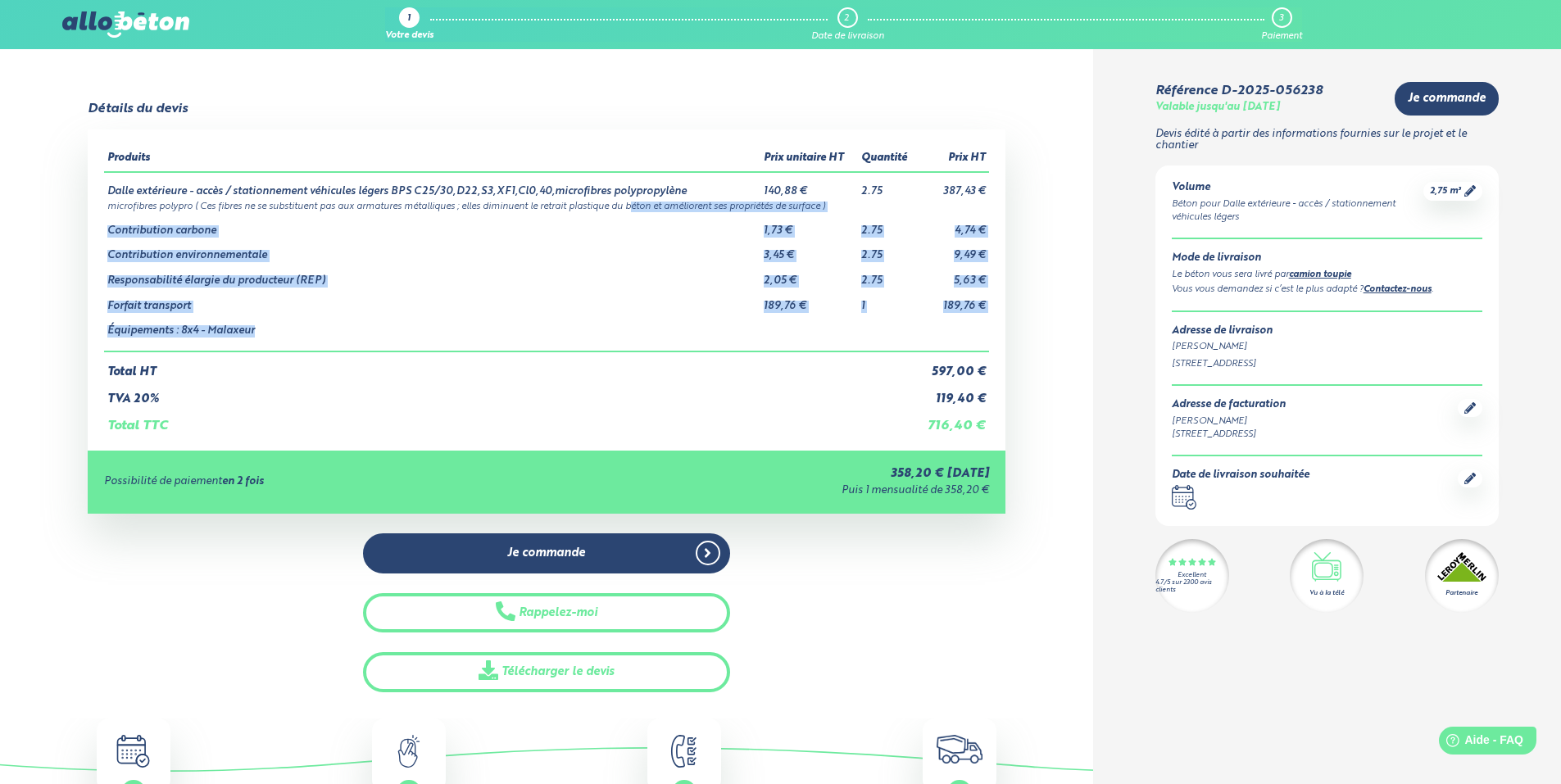
drag, startPoint x: 694, startPoint y: 226, endPoint x: 964, endPoint y: 338, distance: 292.3
click at [961, 337] on tbody "Dalle extérieure - accès / stationnement véhicules légers BPS C25/30,D22,S3,XF1…" at bounding box center [546, 262] width 885 height 180
click at [964, 338] on td at bounding box center [952, 331] width 73 height 39
drag, startPoint x: 708, startPoint y: 194, endPoint x: 969, endPoint y: 348, distance: 303.0
click at [968, 348] on tbody "Dalle extérieure - accès / stationnement véhicules légers BPS C25/30,D22,S3,XF1…" at bounding box center [546, 262] width 885 height 180
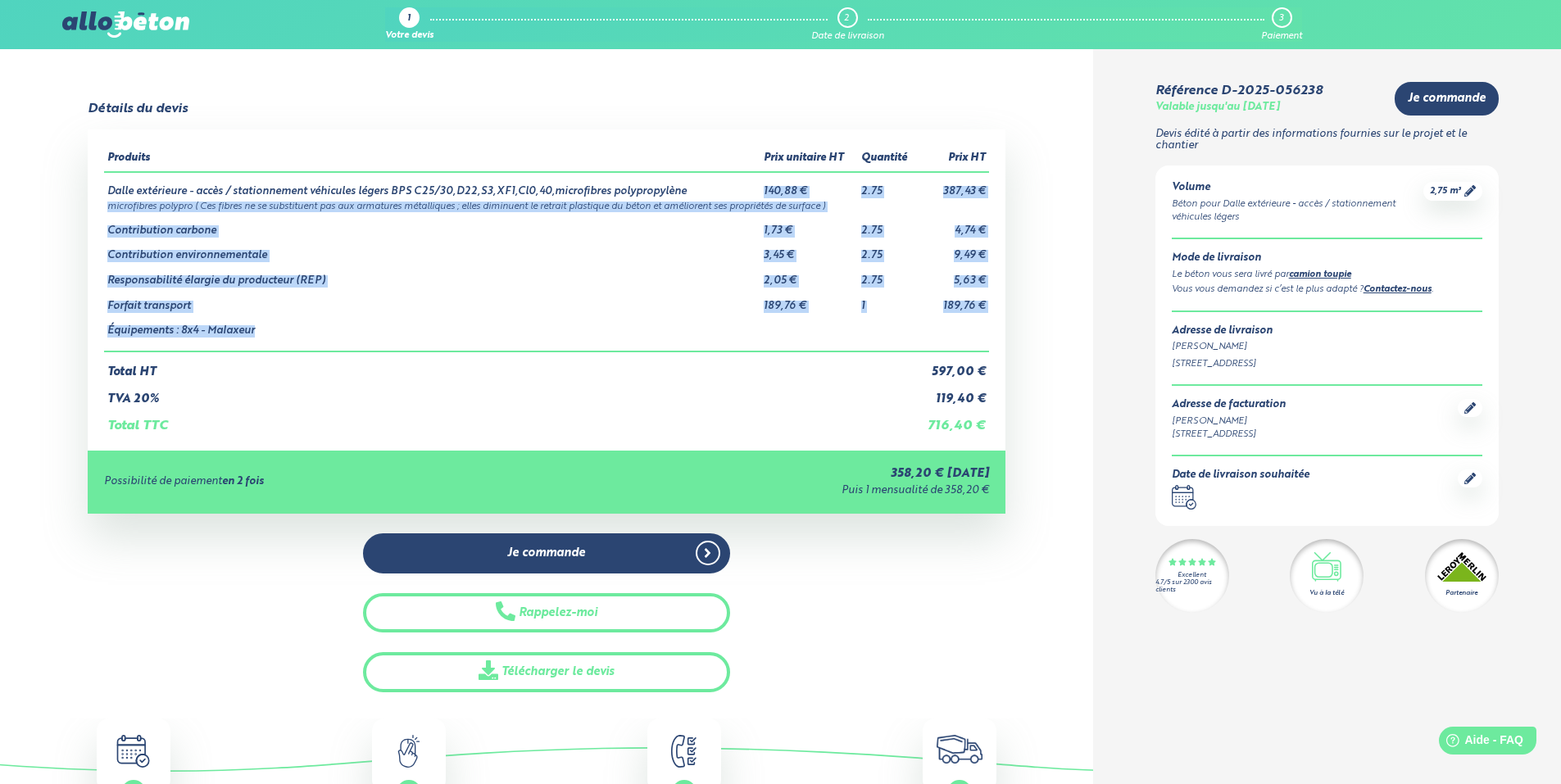
click at [969, 348] on td at bounding box center [952, 331] width 73 height 39
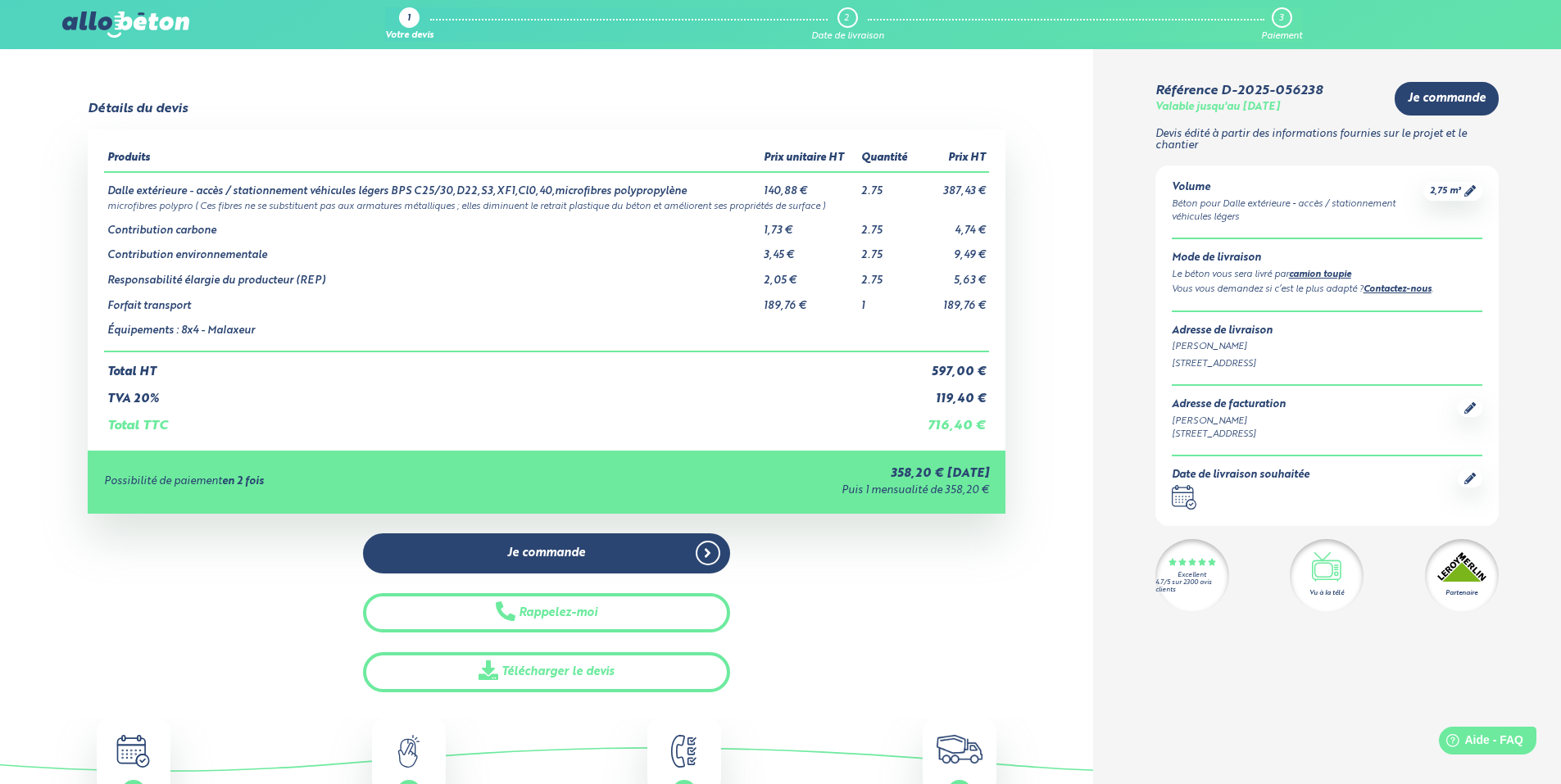
click at [883, 589] on div "Je commande Rappelez-moi Télécharger le devis" at bounding box center [546, 612] width 918 height 159
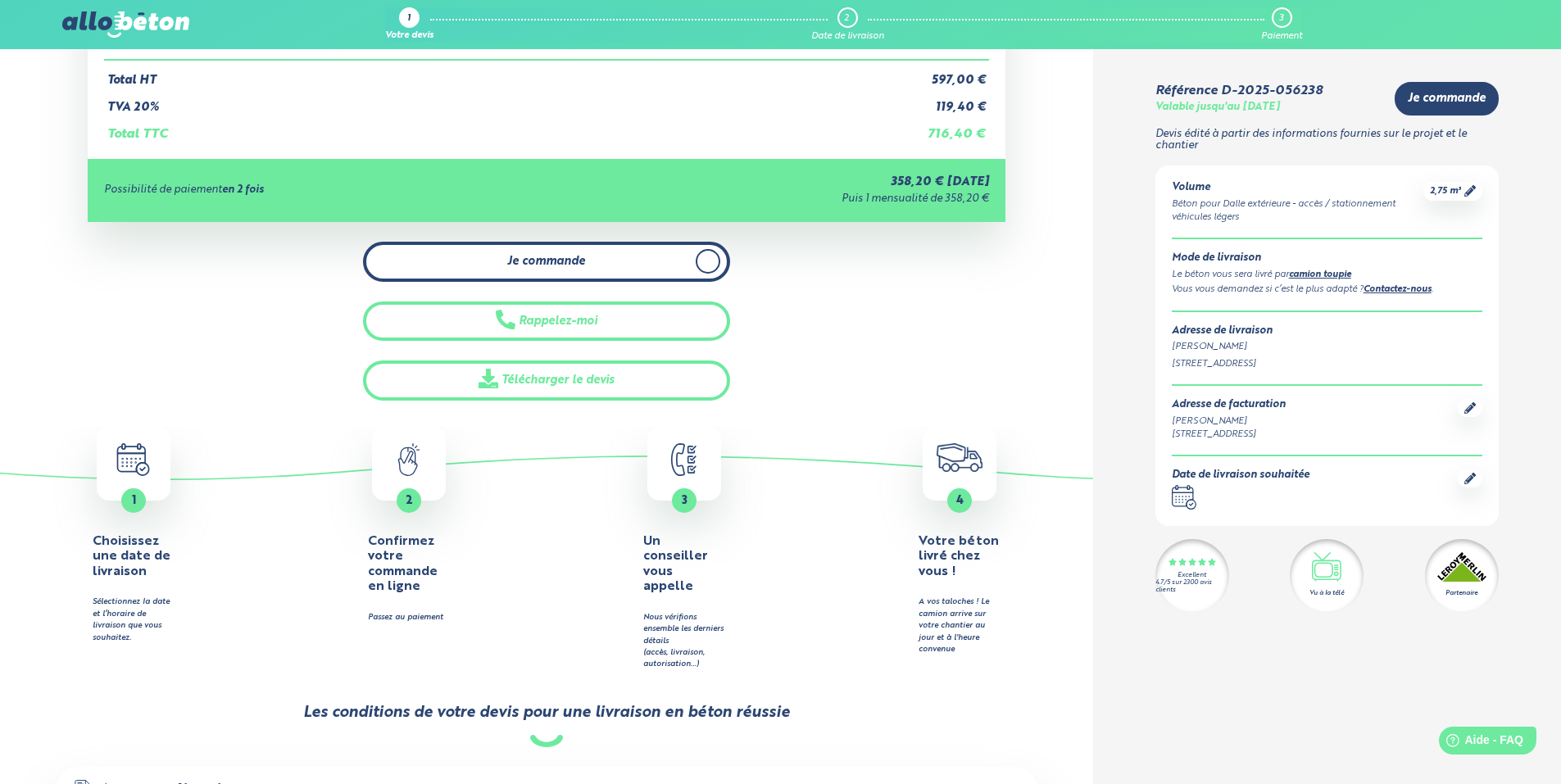
scroll to position [164, 0]
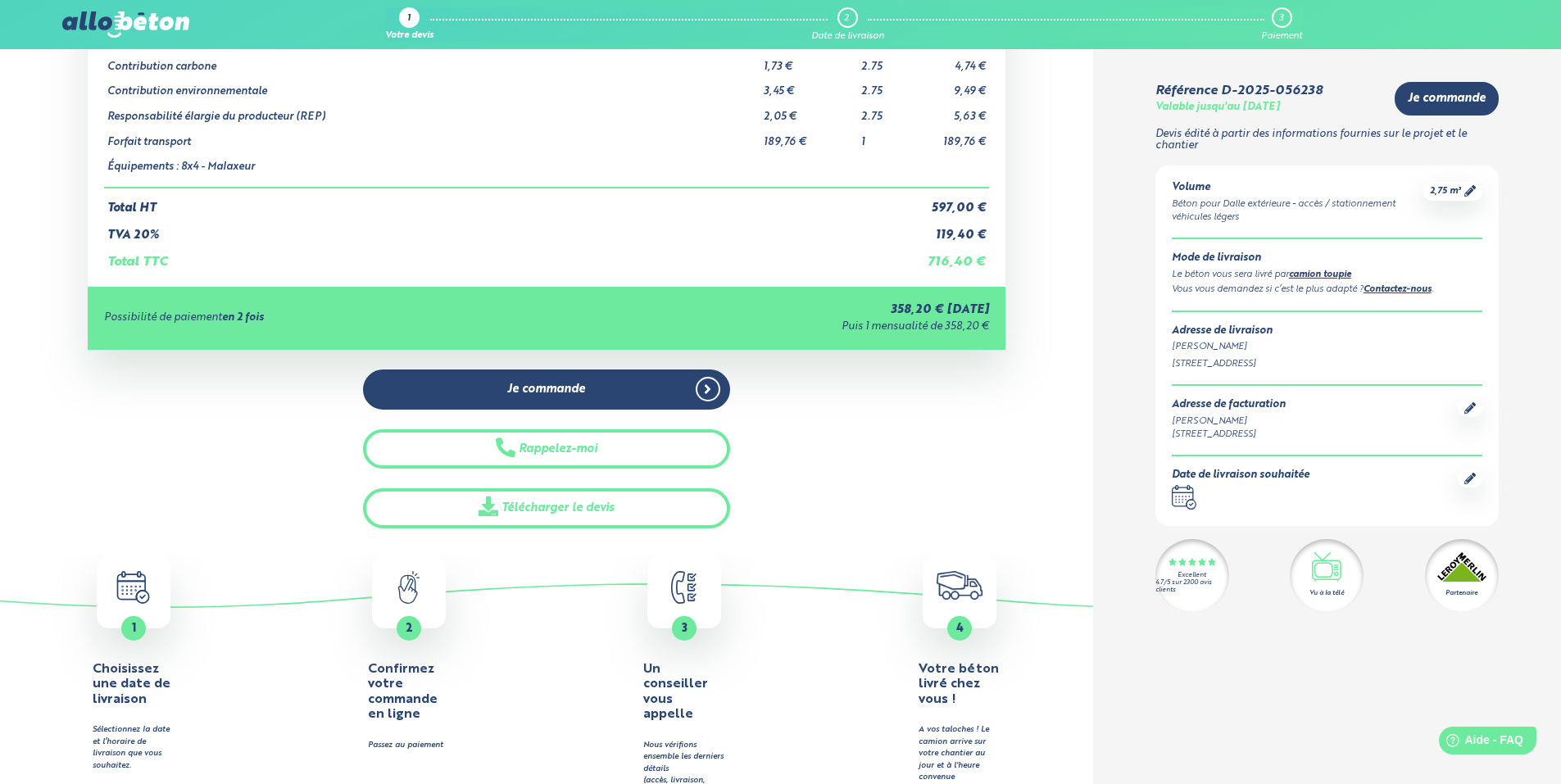
click at [778, 198] on td "Total HT" at bounding box center [511, 201] width 813 height 28
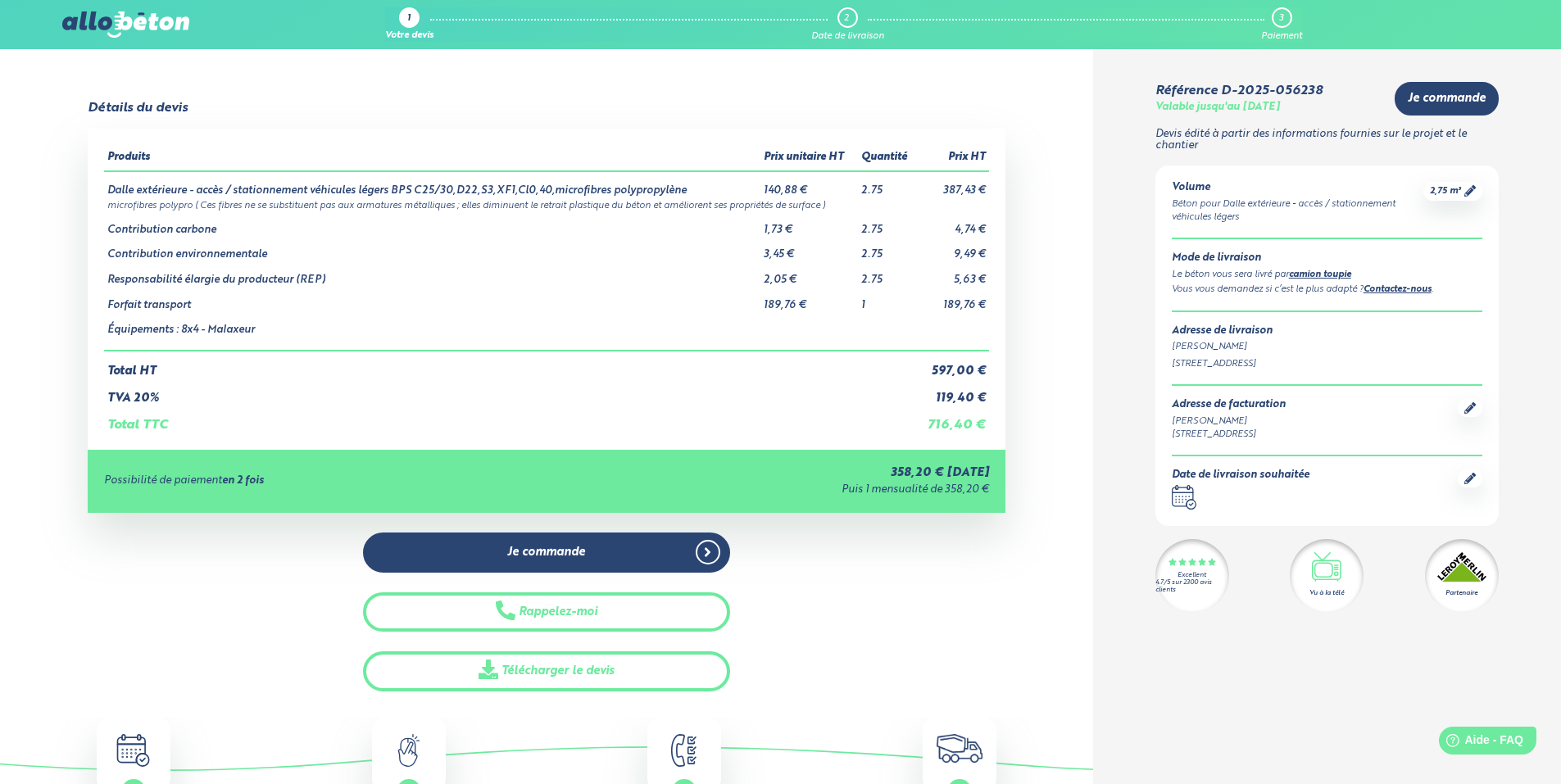
scroll to position [0, 0]
drag, startPoint x: 463, startPoint y: 190, endPoint x: 556, endPoint y: 188, distance: 93.0
click at [556, 188] on td "Dalle extérieure - accès / stationnement véhicules légers BPS C25/30,D22,S3,XF1…" at bounding box center [432, 185] width 656 height 26
click at [596, 184] on td "Dalle extérieure - accès / stationnement véhicules légers BPS C25/30,D22,S3,XF1…" at bounding box center [432, 185] width 656 height 26
drag, startPoint x: 545, startPoint y: 191, endPoint x: 673, endPoint y: 190, distance: 128.0
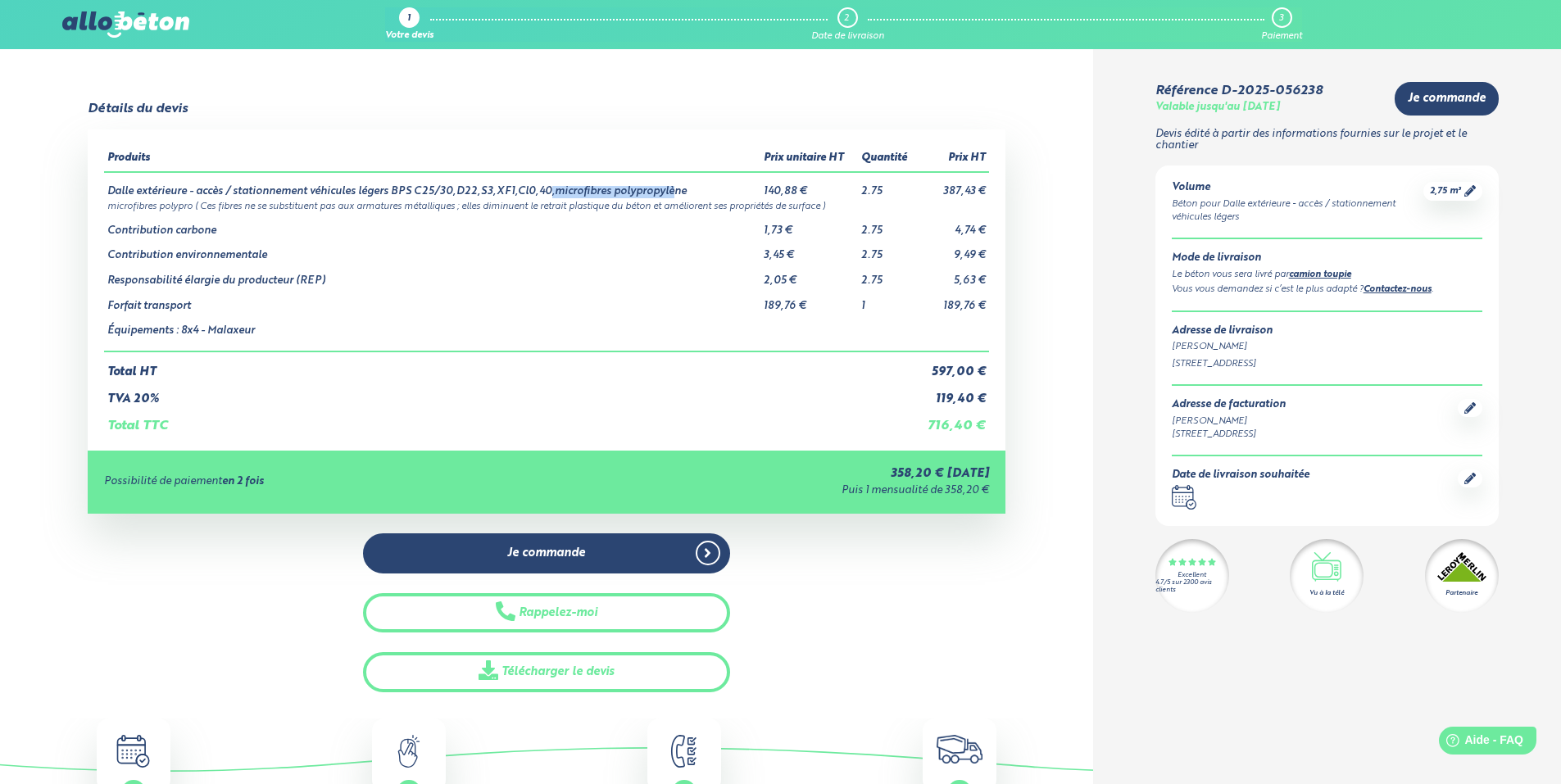
click at [672, 190] on td "Dalle extérieure - accès / stationnement véhicules légers BPS C25/30,D22,S3,XF1…" at bounding box center [432, 185] width 656 height 26
click at [678, 190] on td "Dalle extérieure - accès / stationnement véhicules légers BPS C25/30,D22,S3,XF1…" at bounding box center [432, 185] width 656 height 26
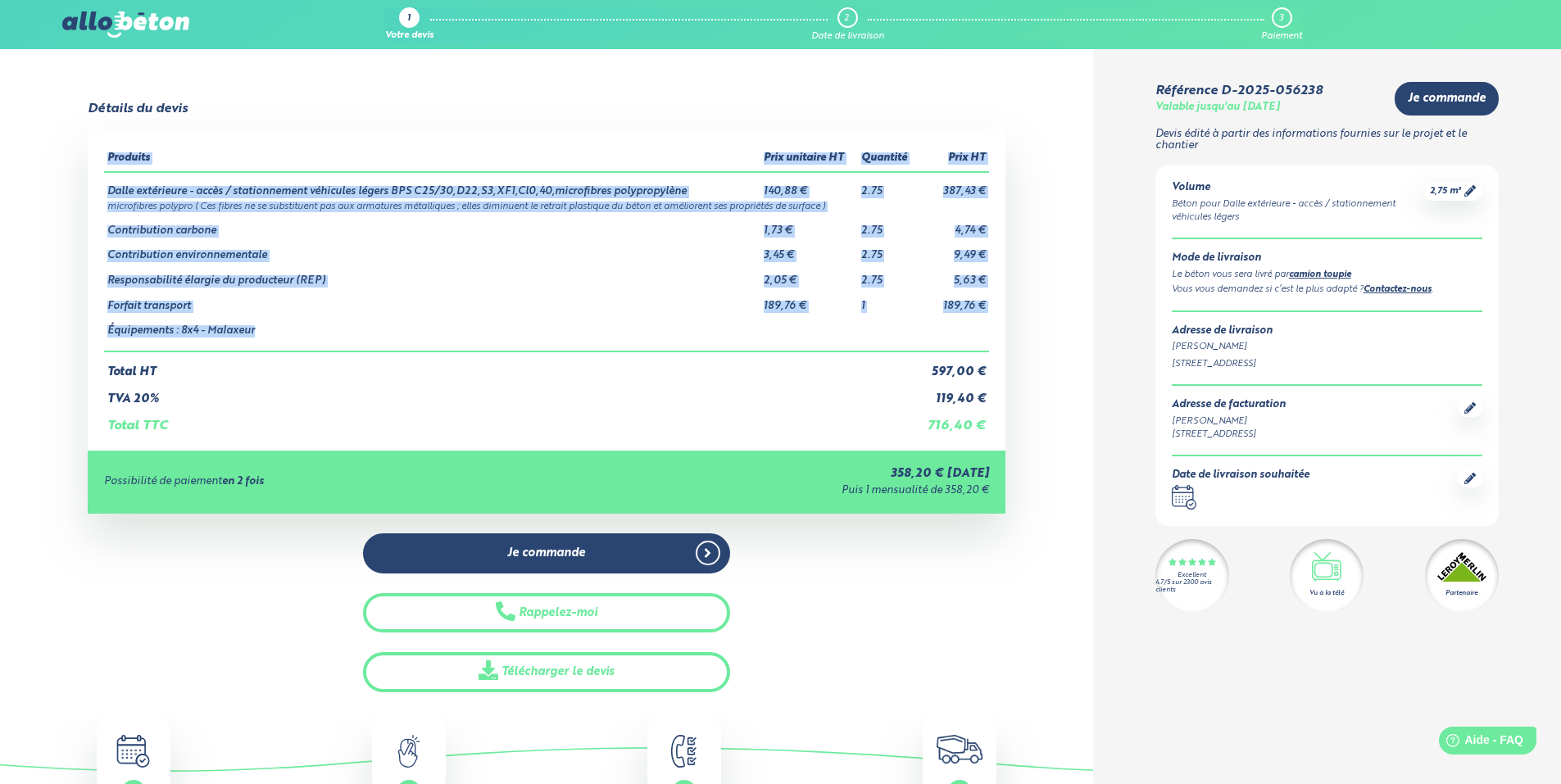
drag, startPoint x: 982, startPoint y: 429, endPoint x: 1006, endPoint y: 449, distance: 31.2
click at [1006, 449] on div "Détails du devis Produits Prix unitaire HT Quantité Prix HT Dalle extérieure - …" at bounding box center [546, 397] width 1093 height 591
click at [1008, 418] on div "Détails du devis Produits Prix unitaire HT Quantité Prix HT Dalle extérieure - …" at bounding box center [546, 397] width 1093 height 591
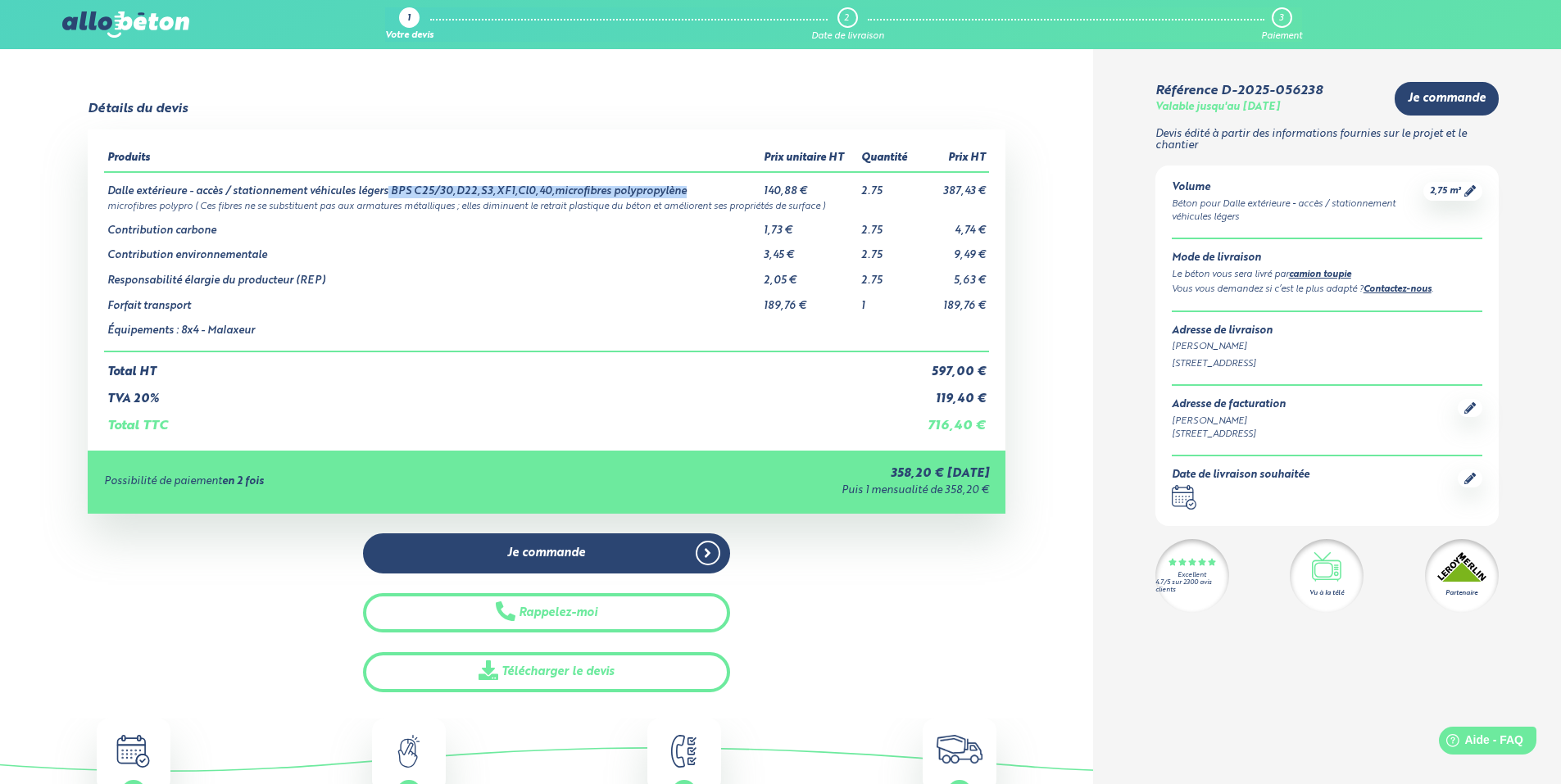
drag, startPoint x: 684, startPoint y: 195, endPoint x: 389, endPoint y: 189, distance: 295.1
click at [389, 189] on td "Dalle extérieure - accès / stationnement véhicules légers BPS C25/30,D22,S3,XF1…" at bounding box center [432, 185] width 656 height 26
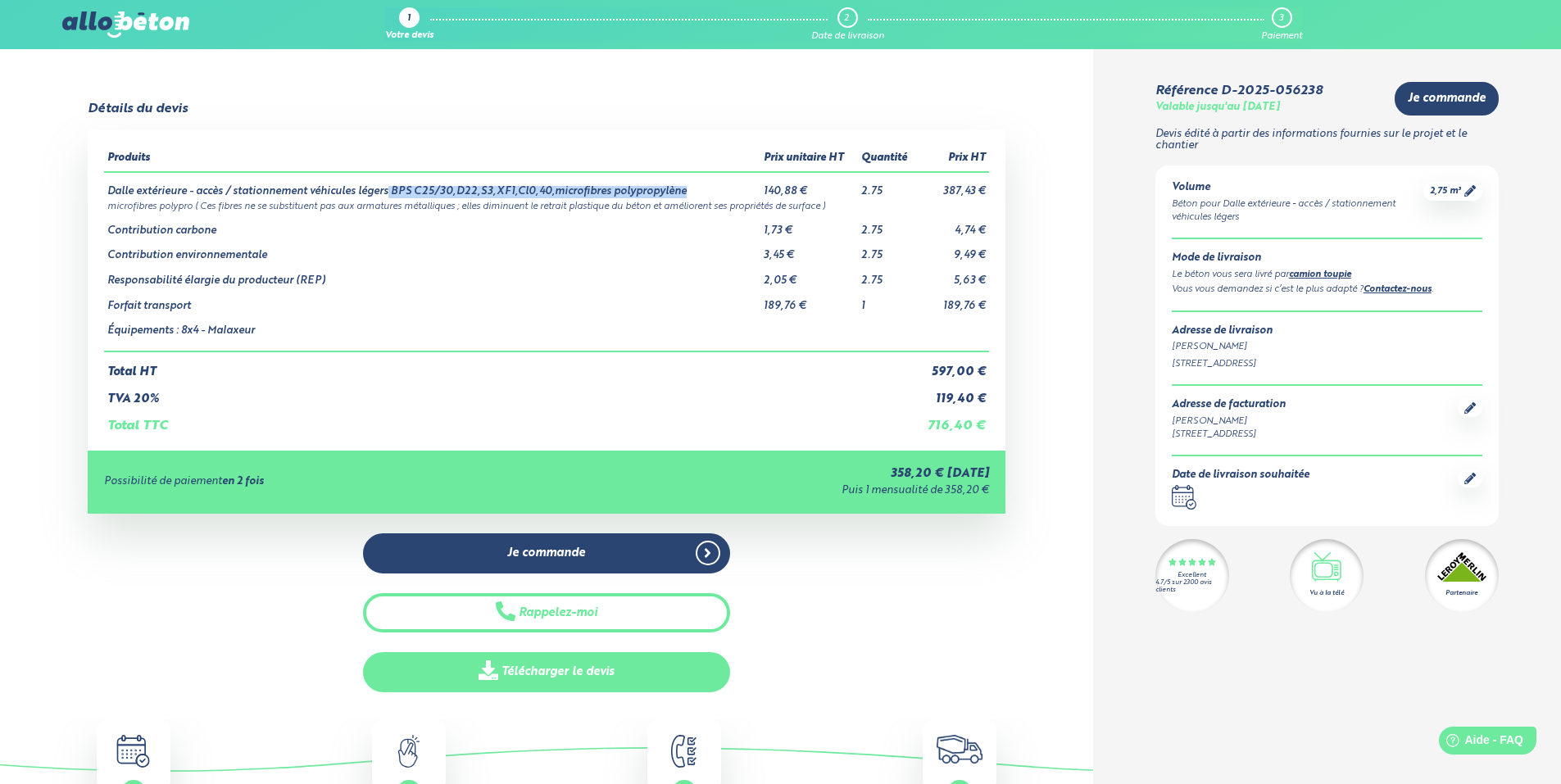
click at [618, 671] on link "Télécharger le devis" at bounding box center [546, 672] width 367 height 40
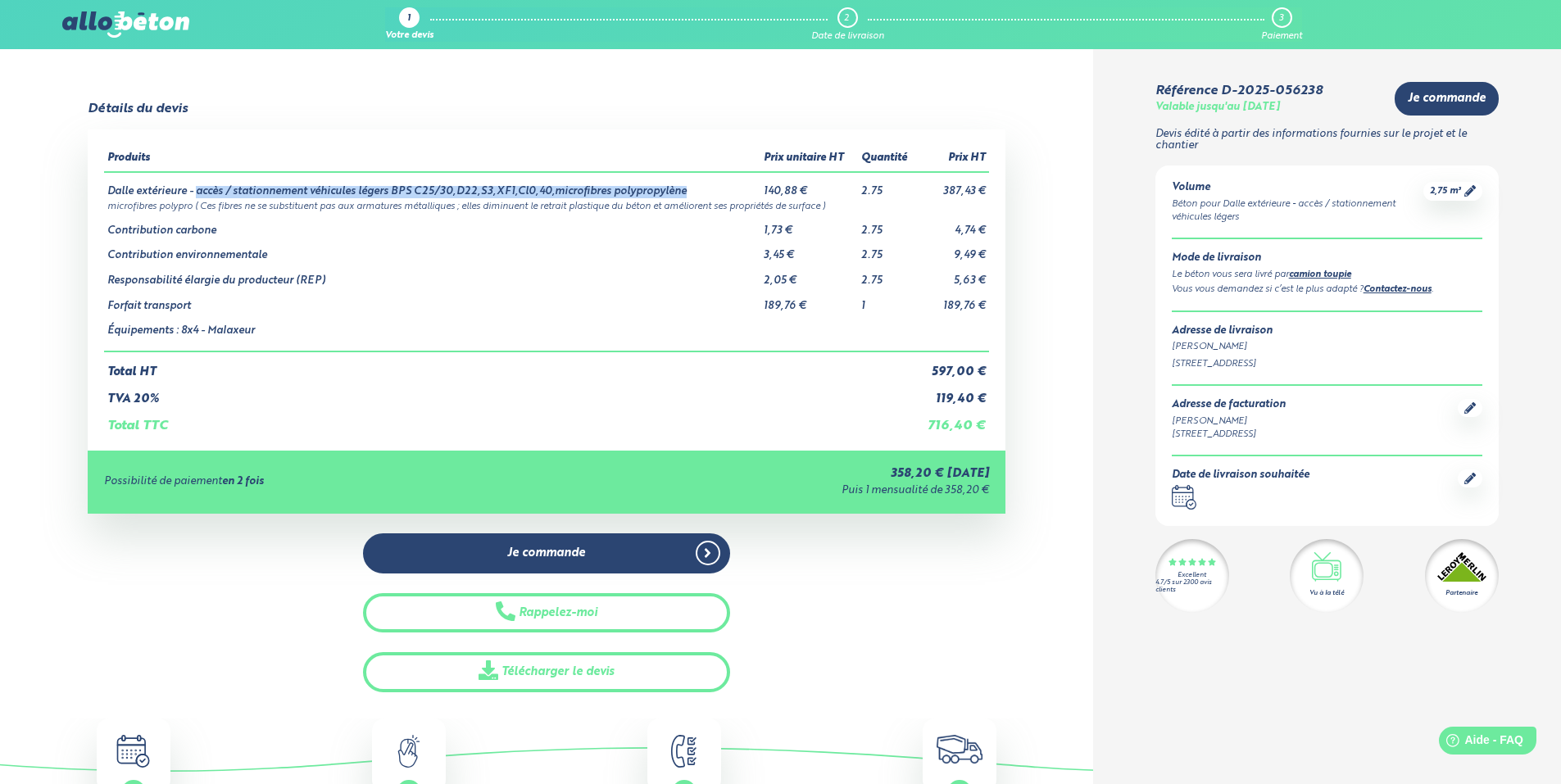
drag, startPoint x: 199, startPoint y: 197, endPoint x: 733, endPoint y: 188, distance: 534.1
click at [733, 188] on td "Dalle extérieure - accès / stationnement véhicules légers BPS C25/30,D22,S3,XF1…" at bounding box center [432, 185] width 656 height 26
